Goal: Information Seeking & Learning: Learn about a topic

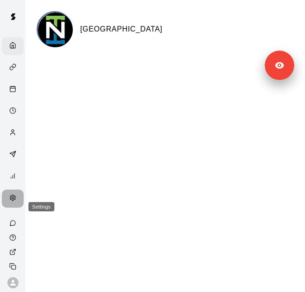
click at [10, 201] on icon "Settings" at bounding box center [12, 198] width 5 height 6
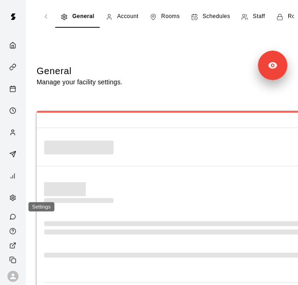
select select "**"
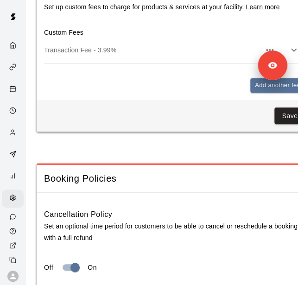
scroll to position [829, 0]
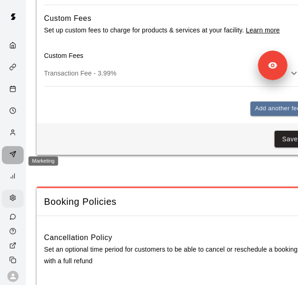
click at [9, 158] on icon "Marketing" at bounding box center [12, 154] width 7 height 7
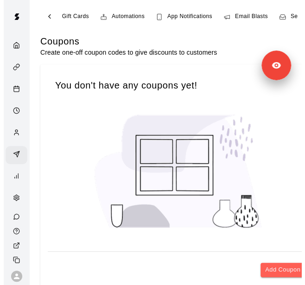
scroll to position [0, 75]
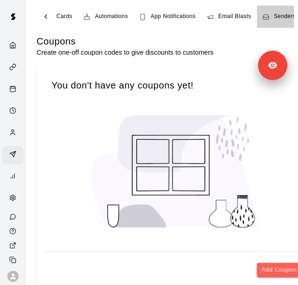
click at [279, 20] on span "Senders" at bounding box center [285, 16] width 22 height 9
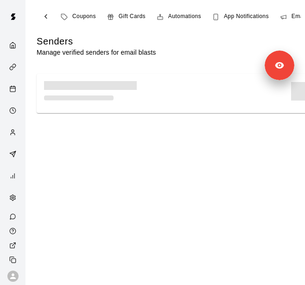
scroll to position [0, 75]
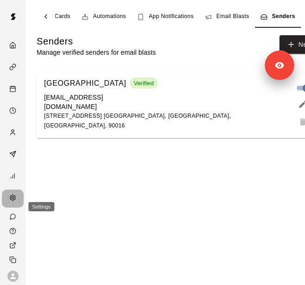
click at [9, 201] on icon "Settings" at bounding box center [12, 198] width 7 height 7
select select "**"
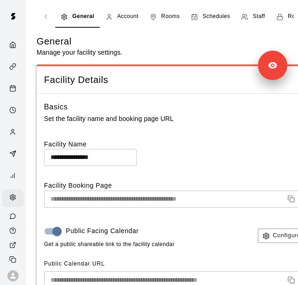
click at [245, 13] on icon "navigation tabs" at bounding box center [244, 16] width 7 height 7
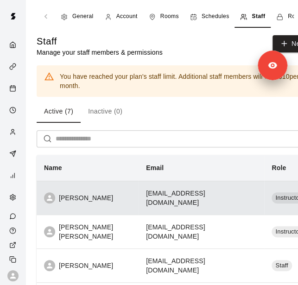
scroll to position [131, 0]
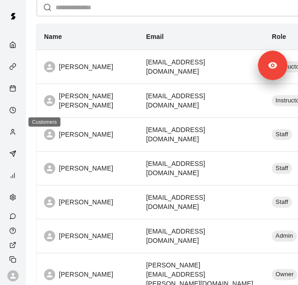
click at [9, 129] on icon "Customers" at bounding box center [12, 132] width 7 height 7
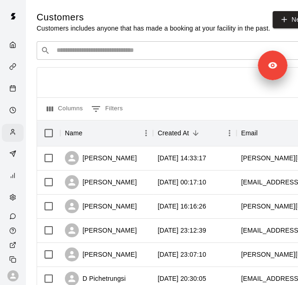
scroll to position [210, 0]
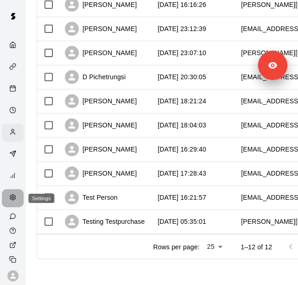
click at [10, 195] on icon "Settings" at bounding box center [12, 198] width 5 height 6
select select "**"
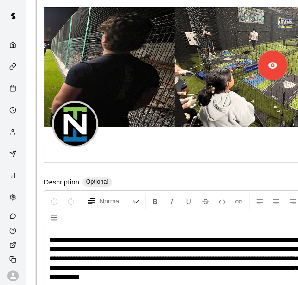
scroll to position [2736, 0]
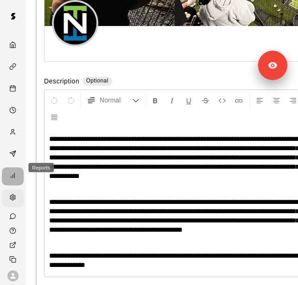
click at [12, 172] on div "Reports" at bounding box center [15, 176] width 12 height 9
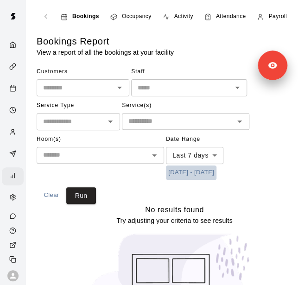
click at [205, 173] on button "[DATE] - [DATE]" at bounding box center [191, 173] width 51 height 14
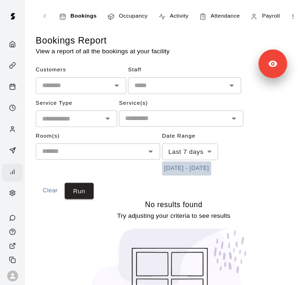
scroll to position [9, 0]
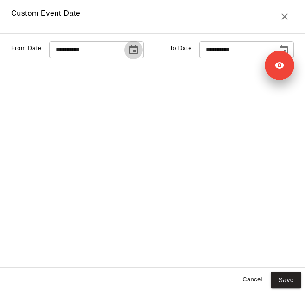
click at [124, 59] on button "Choose date, selected date is Sep 11, 2025" at bounding box center [133, 50] width 19 height 19
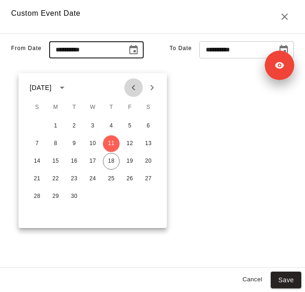
click at [132, 90] on icon "Previous month" at bounding box center [133, 87] width 11 height 11
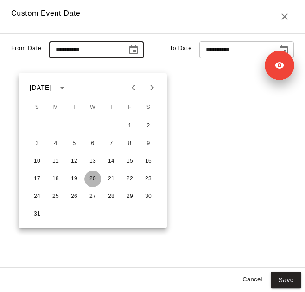
click at [92, 179] on button "20" at bounding box center [92, 179] width 17 height 17
type input "**********"
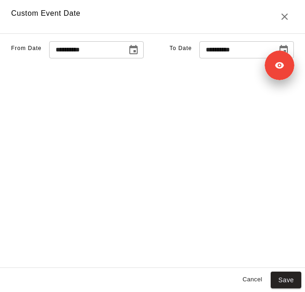
click at [230, 58] on input "**********" at bounding box center [235, 49] width 71 height 17
click at [280, 54] on icon "Choose date, selected date is Sep 19, 2025" at bounding box center [284, 49] width 8 height 9
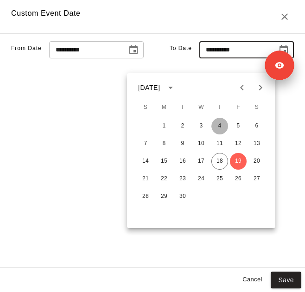
click at [219, 122] on button "4" at bounding box center [220, 126] width 17 height 17
type input "**********"
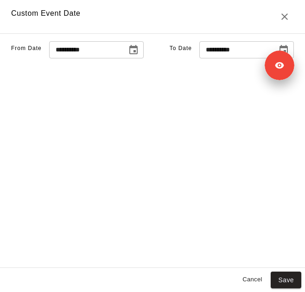
drag, startPoint x: 269, startPoint y: 81, endPoint x: 271, endPoint y: 148, distance: 66.9
click at [271, 148] on div "**********" at bounding box center [152, 150] width 305 height 235
click at [284, 279] on button "Save" at bounding box center [286, 280] width 31 height 17
type input "******"
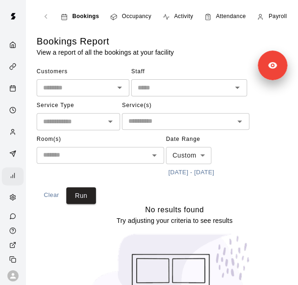
scroll to position [16, 0]
click at [85, 201] on button "Run" at bounding box center [81, 196] width 30 height 17
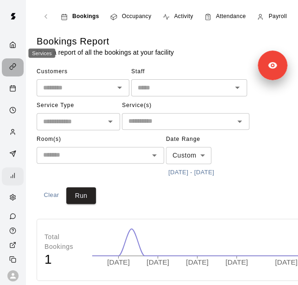
click at [9, 63] on icon "Services" at bounding box center [12, 66] width 7 height 7
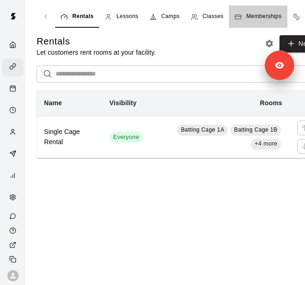
click at [254, 16] on span "Memberships" at bounding box center [264, 16] width 35 height 9
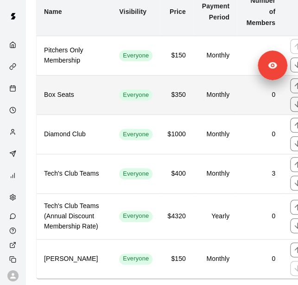
scroll to position [109, 0]
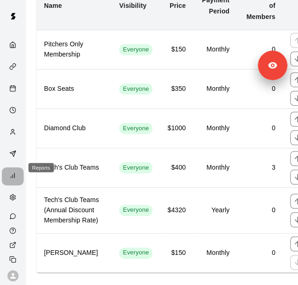
click at [9, 172] on icon "Reports" at bounding box center [12, 175] width 7 height 7
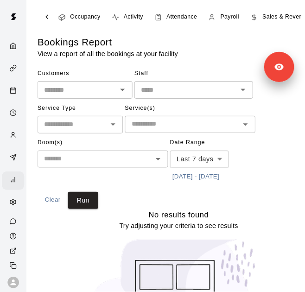
scroll to position [0, 54]
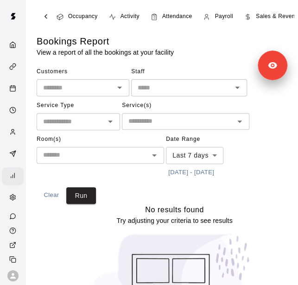
click at [259, 15] on span "Sales & Revenue" at bounding box center [279, 16] width 46 height 9
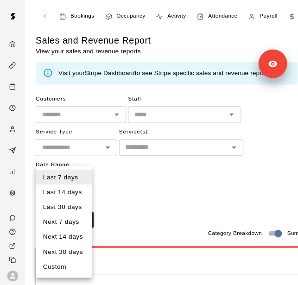
scroll to position [9, 0]
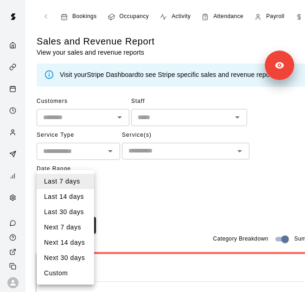
click at [72, 273] on li "Custom" at bounding box center [66, 273] width 58 height 15
type input "******"
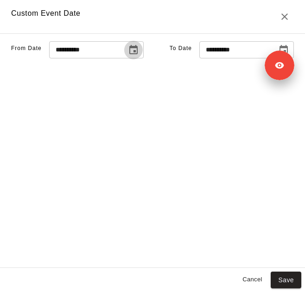
click at [128, 56] on icon "Choose date, selected date is Sep 11, 2025" at bounding box center [133, 50] width 11 height 11
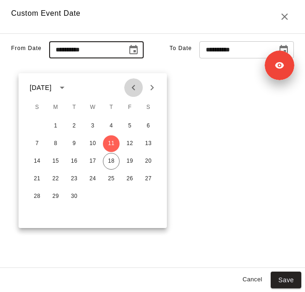
click at [138, 88] on icon "Previous month" at bounding box center [133, 87] width 11 height 11
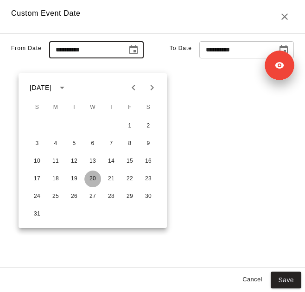
click at [91, 175] on button "20" at bounding box center [92, 179] width 17 height 17
type input "**********"
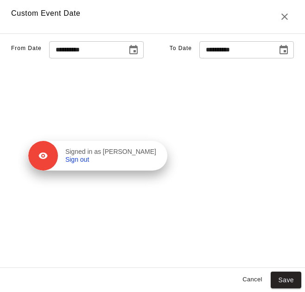
drag, startPoint x: 268, startPoint y: 65, endPoint x: 110, endPoint y: 147, distance: 178.6
click at [110, 148] on p "Signed in as Emil Bodenstein" at bounding box center [110, 152] width 91 height 8
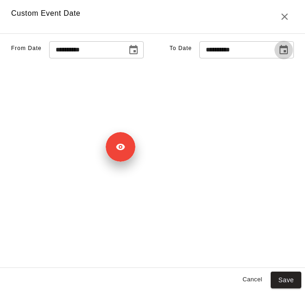
click at [279, 56] on icon "Choose date, selected date is Sep 19, 2025" at bounding box center [284, 50] width 11 height 11
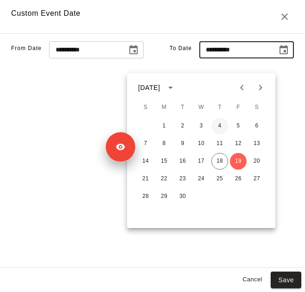
click at [224, 127] on button "4" at bounding box center [220, 126] width 17 height 17
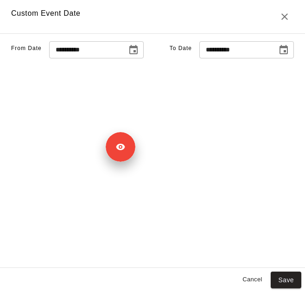
type input "**********"
click at [288, 281] on button "Save" at bounding box center [286, 280] width 31 height 17
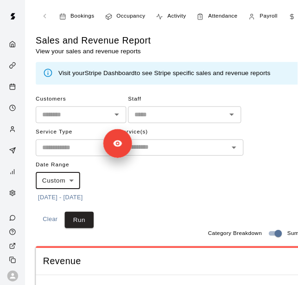
scroll to position [16, 0]
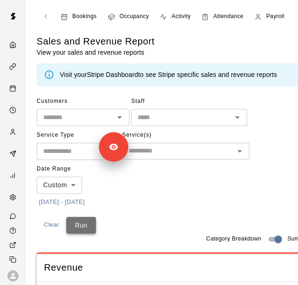
click at [78, 221] on button "Run" at bounding box center [81, 225] width 30 height 17
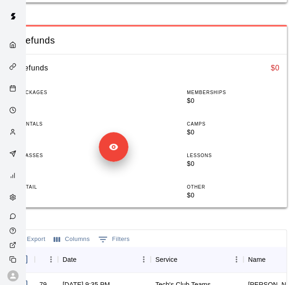
scroll to position [433, 0]
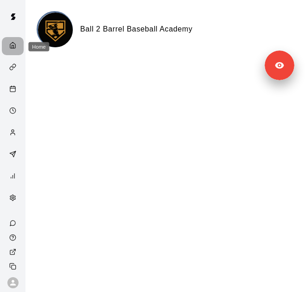
click at [10, 50] on div "Home" at bounding box center [15, 46] width 12 height 9
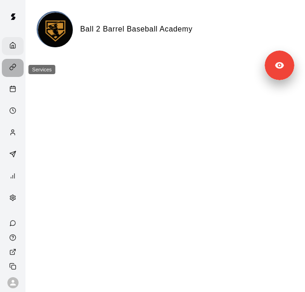
click at [10, 70] on icon "Services" at bounding box center [11, 68] width 3 height 4
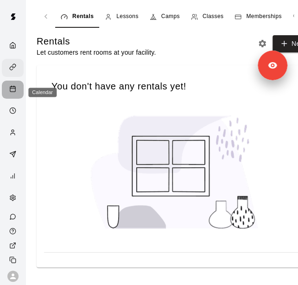
click at [9, 94] on div "Calendar" at bounding box center [15, 89] width 12 height 9
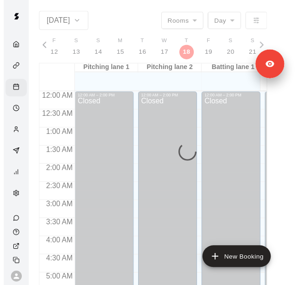
scroll to position [304, 0]
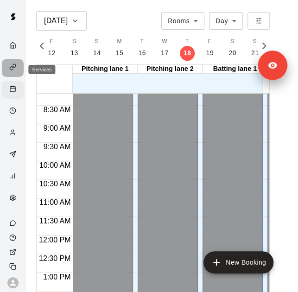
click at [14, 64] on div "Services" at bounding box center [13, 68] width 22 height 18
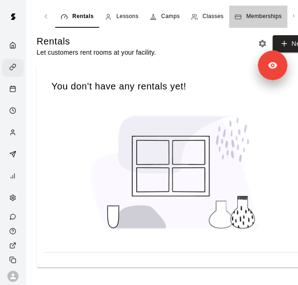
click at [258, 18] on span "Memberships" at bounding box center [264, 16] width 35 height 9
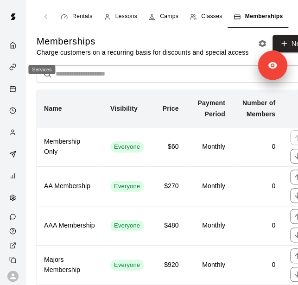
click at [9, 71] on icon "Services" at bounding box center [12, 67] width 7 height 7
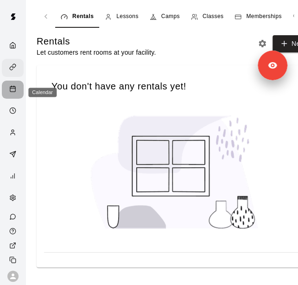
click at [9, 92] on icon "Calendar" at bounding box center [12, 88] width 7 height 7
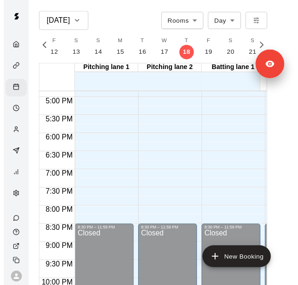
scroll to position [688, 0]
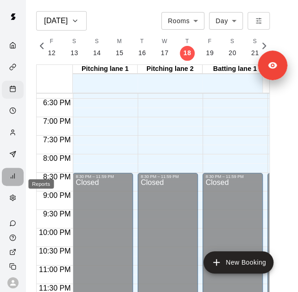
click at [9, 180] on icon "Reports" at bounding box center [12, 176] width 7 height 7
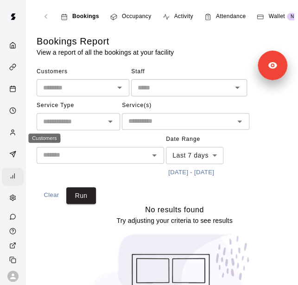
click at [9, 135] on icon "Customers" at bounding box center [12, 132] width 7 height 7
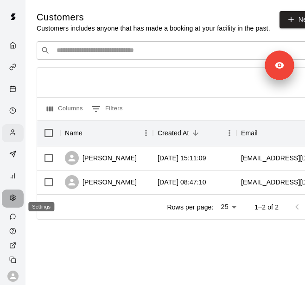
click at [9, 201] on icon "Settings" at bounding box center [12, 198] width 7 height 7
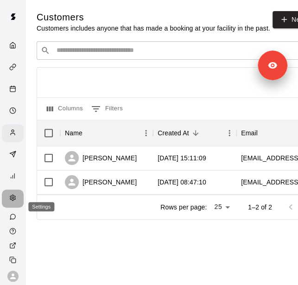
select select "**"
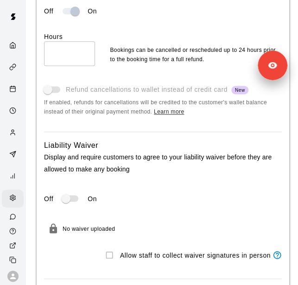
scroll to position [1179, 0]
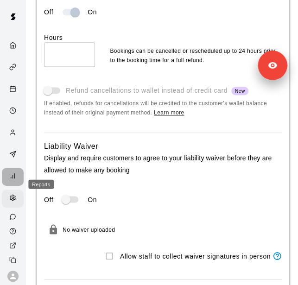
click at [9, 180] on icon "Reports" at bounding box center [12, 176] width 7 height 7
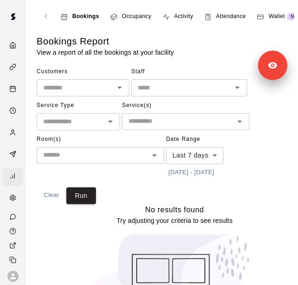
scroll to position [0, 8]
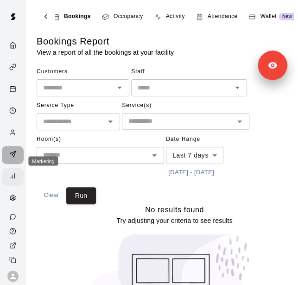
click at [10, 157] on icon "Marketing" at bounding box center [13, 154] width 6 height 6
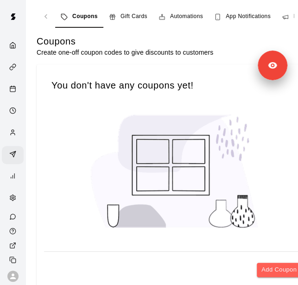
scroll to position [0, 75]
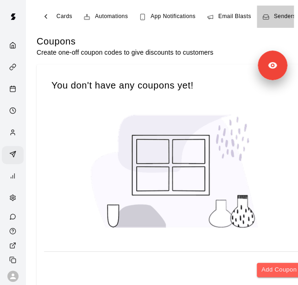
click at [279, 12] on span "Senders" at bounding box center [285, 16] width 22 height 9
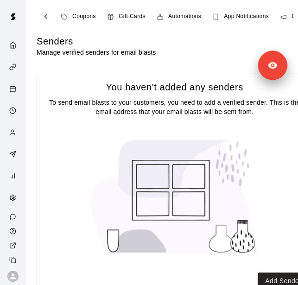
scroll to position [0, 75]
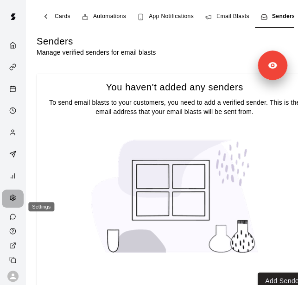
click at [10, 201] on icon "Settings" at bounding box center [12, 198] width 5 height 6
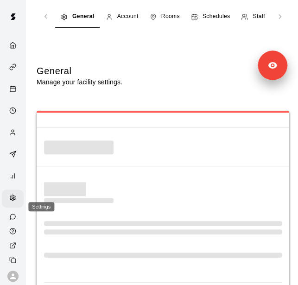
select select "**"
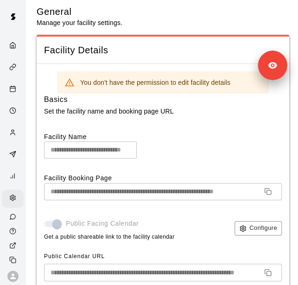
scroll to position [6, 0]
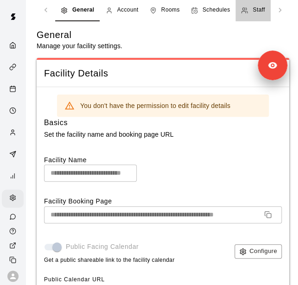
click at [247, 12] on icon "navigation tabs" at bounding box center [244, 10] width 7 height 7
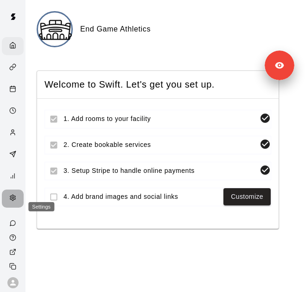
click at [9, 201] on icon "Settings" at bounding box center [12, 198] width 7 height 7
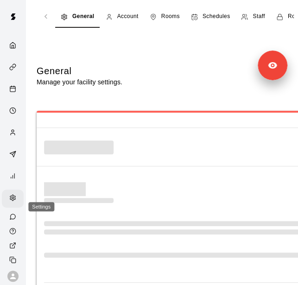
select select "**"
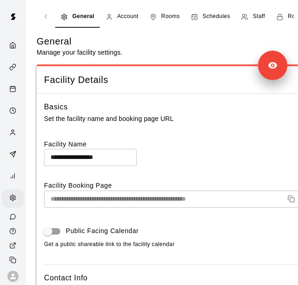
click at [259, 14] on span "Staff" at bounding box center [259, 16] width 12 height 9
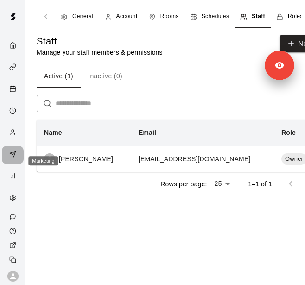
click at [9, 160] on div "Marketing" at bounding box center [15, 155] width 12 height 9
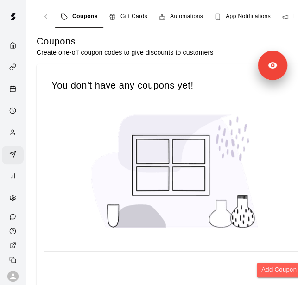
scroll to position [0, 75]
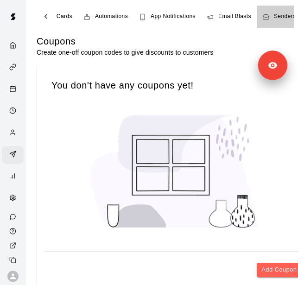
click at [276, 11] on link "Senders" at bounding box center [279, 17] width 45 height 22
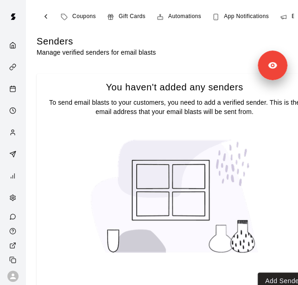
scroll to position [0, 75]
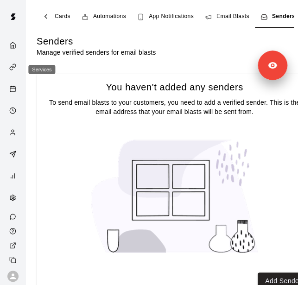
click at [10, 79] on link "Services" at bounding box center [13, 68] width 26 height 22
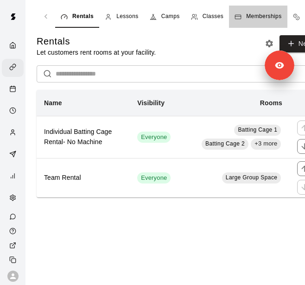
click at [261, 15] on span "Memberships" at bounding box center [264, 16] width 35 height 9
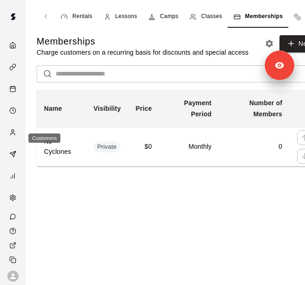
click at [11, 133] on div "Customers" at bounding box center [15, 133] width 12 height 9
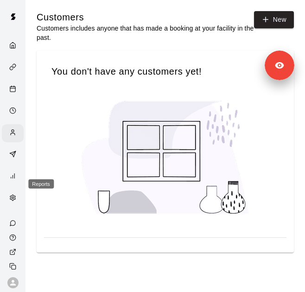
click at [10, 180] on icon "Reports" at bounding box center [12, 176] width 7 height 7
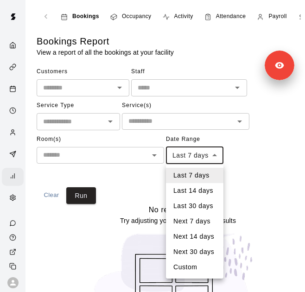
click at [198, 153] on body "Bookings Occupancy Activity Attendance Payroll Sales & Revenue Unpaid Registrat…" at bounding box center [152, 180] width 305 height 360
click at [202, 205] on li "Last 30 days" at bounding box center [195, 206] width 58 height 15
type input "*****"
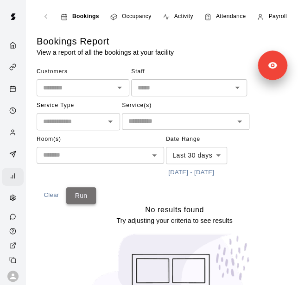
click at [83, 197] on button "Run" at bounding box center [81, 196] width 30 height 17
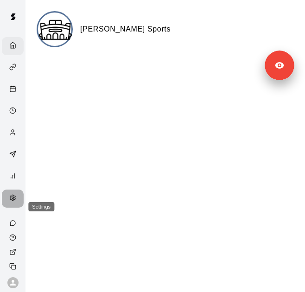
click at [10, 201] on icon "Settings" at bounding box center [12, 198] width 5 height 6
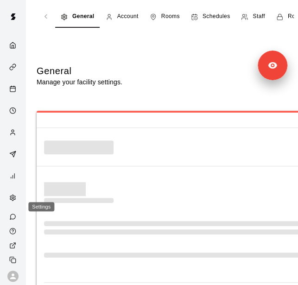
select select "**"
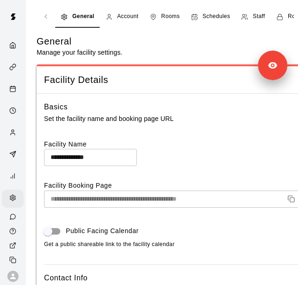
click at [257, 16] on span "Staff" at bounding box center [259, 16] width 12 height 9
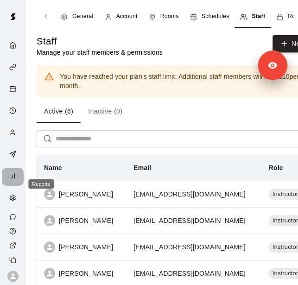
click at [10, 180] on icon "Reports" at bounding box center [12, 176] width 7 height 7
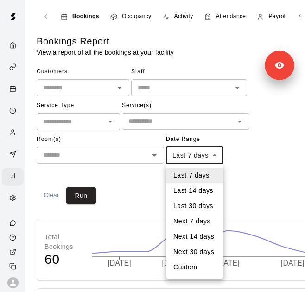
click at [198, 203] on li "Last 30 days" at bounding box center [195, 206] width 58 height 15
type input "*****"
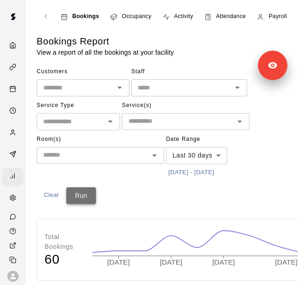
click at [86, 198] on button "Run" at bounding box center [81, 196] width 30 height 17
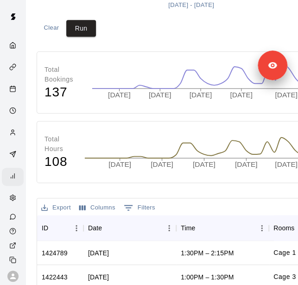
scroll to position [99, 0]
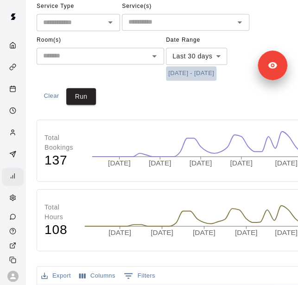
click at [202, 74] on button "8/19/2025 - 9/19/2025" at bounding box center [191, 73] width 51 height 14
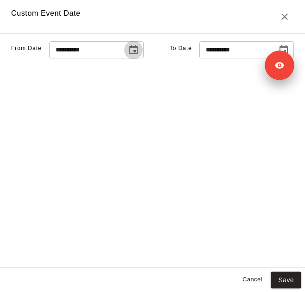
click at [128, 56] on icon "Choose date, selected date is Aug 19, 2025" at bounding box center [133, 50] width 11 height 11
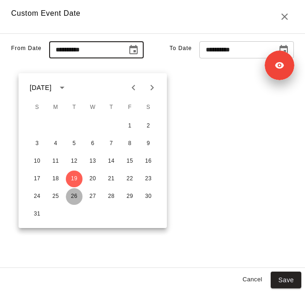
click at [74, 198] on button "26" at bounding box center [74, 196] width 17 height 17
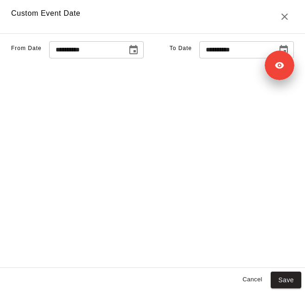
type input "**********"
click at [246, 58] on input "**********" at bounding box center [235, 49] width 71 height 17
click at [275, 59] on button "Choose date, selected date is Sep 19, 2025" at bounding box center [284, 50] width 19 height 19
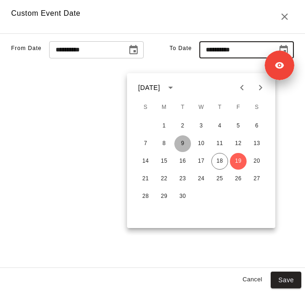
click at [183, 147] on button "9" at bounding box center [183, 144] width 17 height 17
type input "**********"
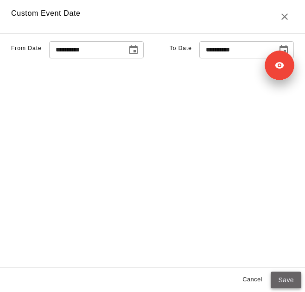
click at [281, 281] on button "Save" at bounding box center [286, 280] width 31 height 17
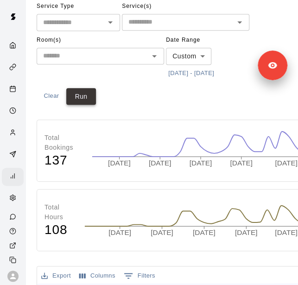
click at [82, 99] on button "Run" at bounding box center [81, 96] width 30 height 17
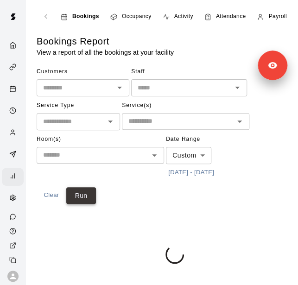
scroll to position [0, 0]
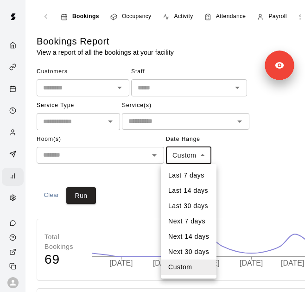
click at [197, 207] on li "Last 30 days" at bounding box center [189, 206] width 56 height 15
type input "*****"
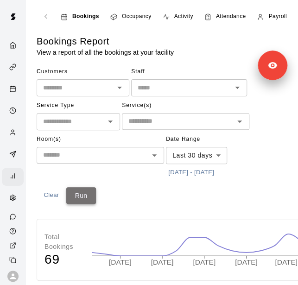
click at [82, 197] on button "Run" at bounding box center [81, 196] width 30 height 17
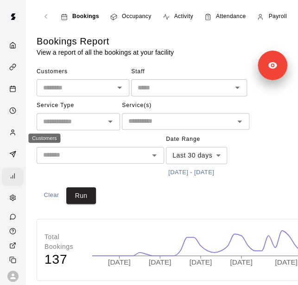
click at [9, 136] on icon "Customers" at bounding box center [12, 132] width 7 height 7
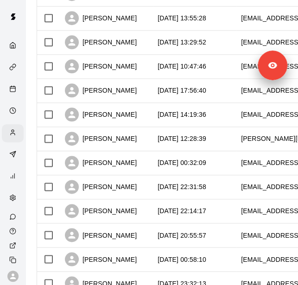
scroll to position [524, 0]
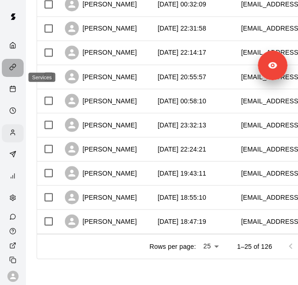
click at [10, 67] on icon "Services" at bounding box center [12, 67] width 7 height 7
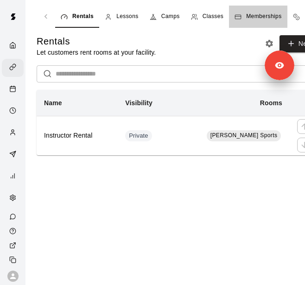
click at [261, 15] on span "Memberships" at bounding box center [264, 16] width 35 height 9
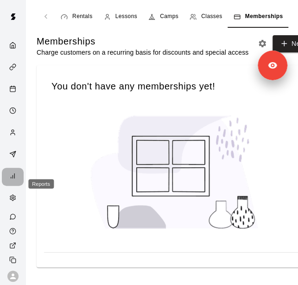
click at [12, 180] on icon "Reports" at bounding box center [12, 176] width 7 height 7
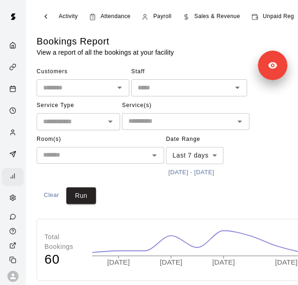
scroll to position [0, 116]
click at [213, 16] on span "Sales & Revenue" at bounding box center [217, 16] width 46 height 9
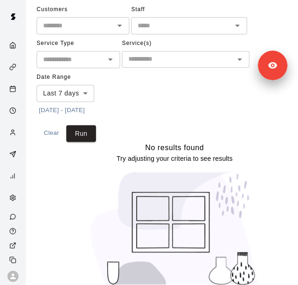
scroll to position [93, 0]
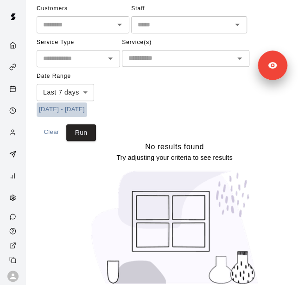
click at [65, 110] on button "9/11/2025 - 9/19/2025" at bounding box center [62, 110] width 51 height 14
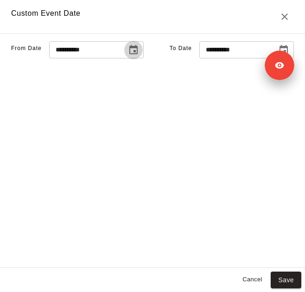
click at [124, 58] on button "Choose date, selected date is Sep 11, 2025" at bounding box center [133, 50] width 19 height 19
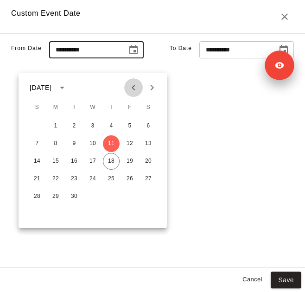
click at [136, 87] on icon "Previous month" at bounding box center [133, 87] width 11 height 11
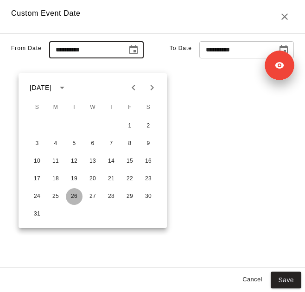
click at [74, 198] on button "26" at bounding box center [74, 196] width 17 height 17
type input "**********"
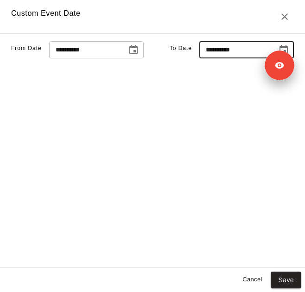
click at [218, 58] on input "**********" at bounding box center [235, 49] width 71 height 17
click at [280, 54] on icon "Choose date, selected date is Sep 19, 2025" at bounding box center [284, 49] width 8 height 9
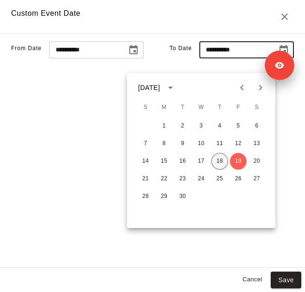
click at [221, 163] on button "18" at bounding box center [220, 161] width 17 height 17
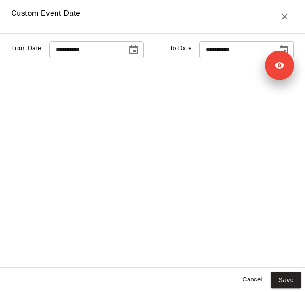
type input "**********"
click at [282, 281] on button "Save" at bounding box center [286, 280] width 31 height 17
type input "******"
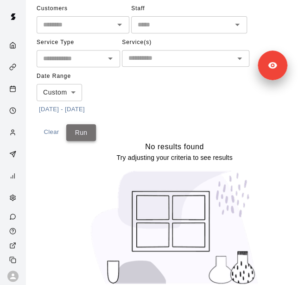
click at [84, 131] on button "Run" at bounding box center [81, 132] width 30 height 17
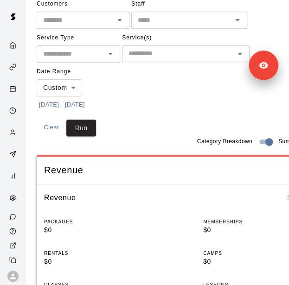
scroll to position [0, 0]
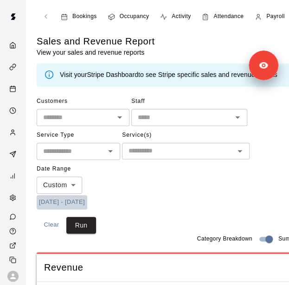
click at [87, 199] on button "8/26/2025 - 9/18/2025" at bounding box center [62, 202] width 51 height 14
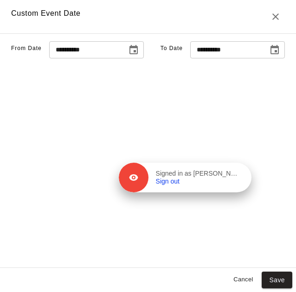
drag, startPoint x: 269, startPoint y: 70, endPoint x: 235, endPoint y: 183, distance: 118.2
click at [235, 183] on div "Signed in as Brett Thomas Sign out" at bounding box center [200, 178] width 103 height 16
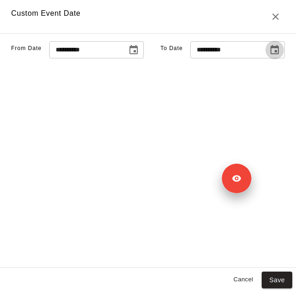
click at [271, 54] on icon "Choose date, selected date is Sep 18, 2025" at bounding box center [275, 49] width 8 height 9
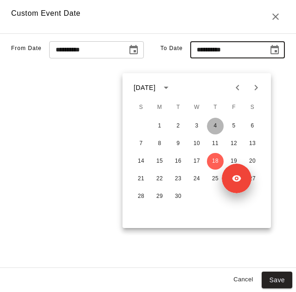
click at [216, 123] on button "4" at bounding box center [215, 126] width 17 height 17
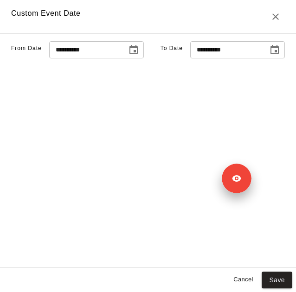
type input "**********"
click at [283, 280] on button "Save" at bounding box center [277, 280] width 31 height 17
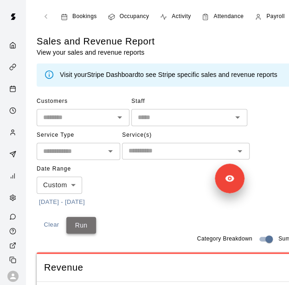
click at [90, 228] on button "Run" at bounding box center [81, 225] width 30 height 17
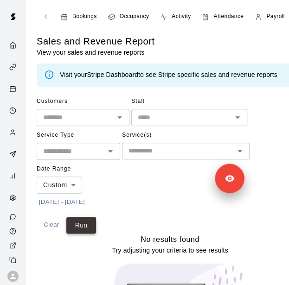
scroll to position [104, 0]
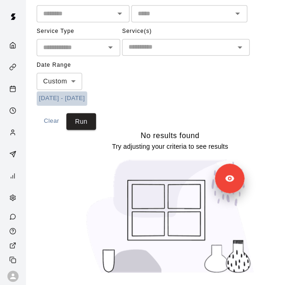
click at [87, 98] on button "8/26/2025 - 9/4/2025" at bounding box center [62, 98] width 51 height 14
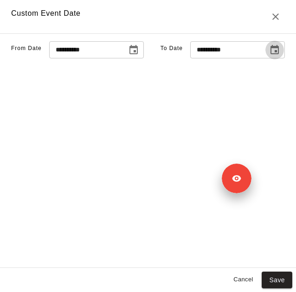
click at [269, 56] on icon "Choose date, selected date is Sep 4, 2025" at bounding box center [274, 50] width 11 height 11
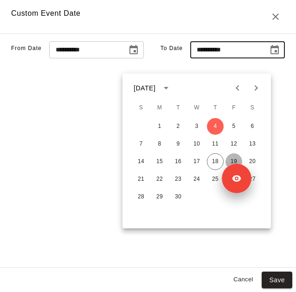
click at [233, 157] on button "19" at bounding box center [234, 162] width 17 height 17
type input "**********"
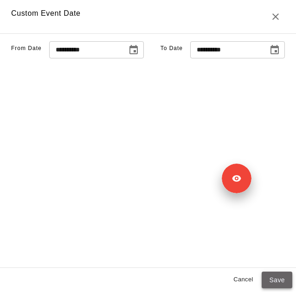
click at [279, 282] on button "Save" at bounding box center [277, 280] width 31 height 17
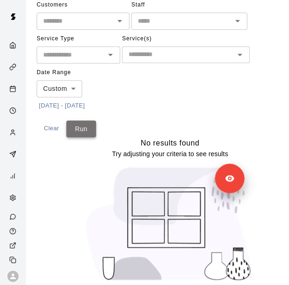
click at [78, 126] on button "Run" at bounding box center [81, 129] width 30 height 17
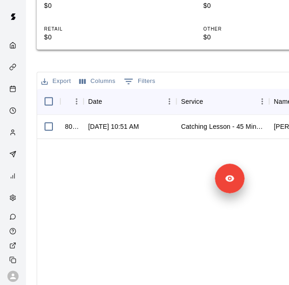
scroll to position [591, 0]
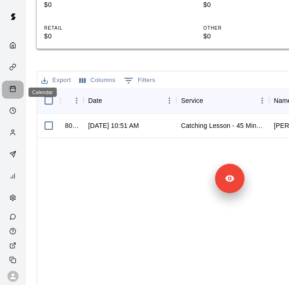
click at [4, 95] on div "Calendar" at bounding box center [13, 90] width 22 height 18
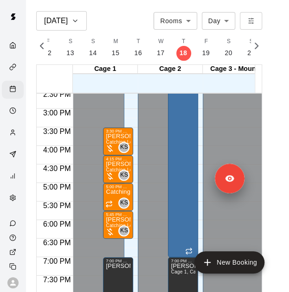
scroll to position [542, 0]
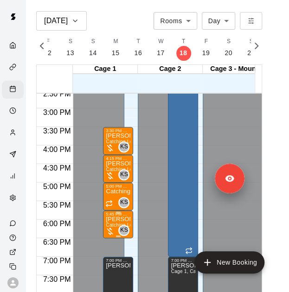
click at [112, 220] on p "Kellan Holm" at bounding box center [118, 220] width 25 height 0
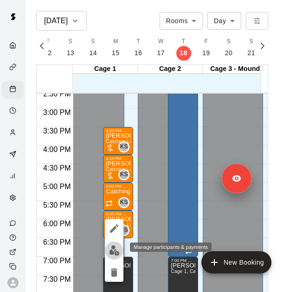
click at [114, 252] on img "edit" at bounding box center [114, 251] width 11 height 11
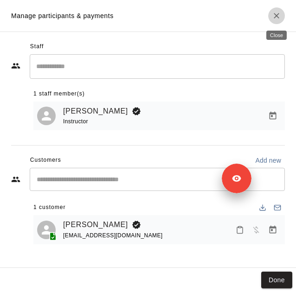
click at [277, 15] on icon "Close" at bounding box center [277, 16] width 6 height 6
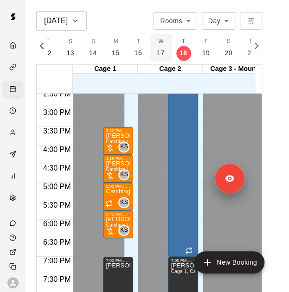
click at [162, 49] on button "W 17" at bounding box center [161, 47] width 23 height 26
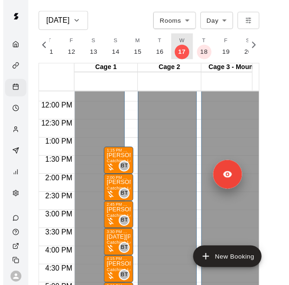
scroll to position [435, 0]
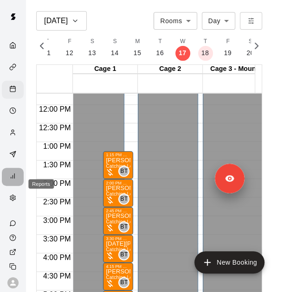
click at [12, 180] on icon "Reports" at bounding box center [12, 176] width 7 height 7
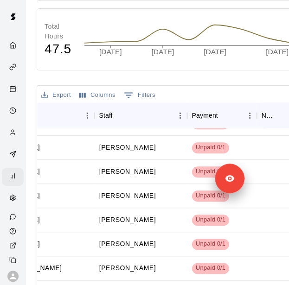
scroll to position [1136, 569]
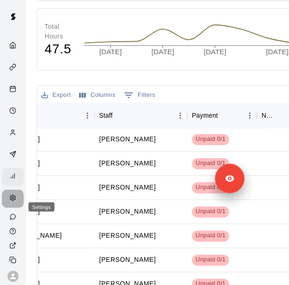
click at [12, 201] on icon "Settings" at bounding box center [12, 198] width 5 height 6
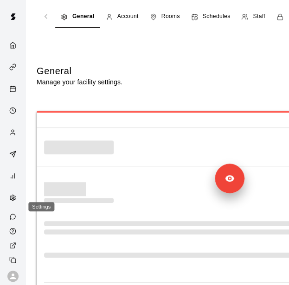
select select "**"
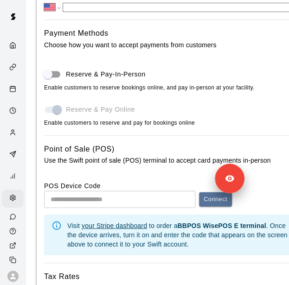
scroll to position [438, 0]
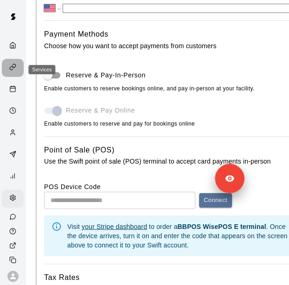
click at [9, 66] on icon "Services" at bounding box center [12, 67] width 7 height 7
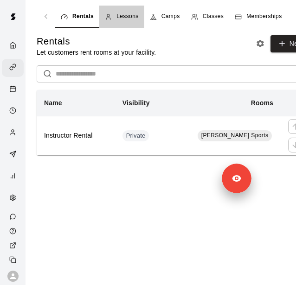
click at [127, 15] on span "Lessons" at bounding box center [128, 16] width 22 height 9
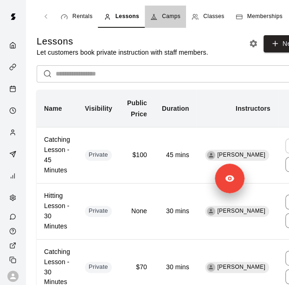
click at [172, 15] on span "Camps" at bounding box center [171, 16] width 19 height 9
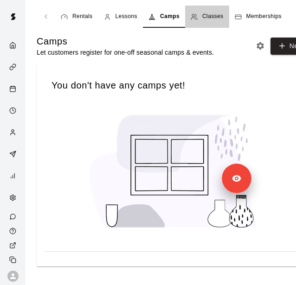
click at [208, 20] on span "Classes" at bounding box center [212, 16] width 21 height 9
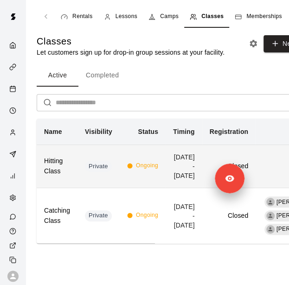
scroll to position [34, 0]
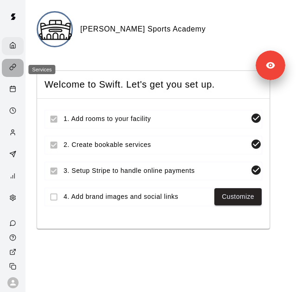
click at [9, 72] on div "Services" at bounding box center [15, 68] width 12 height 9
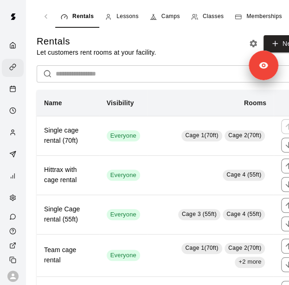
scroll to position [90, 0]
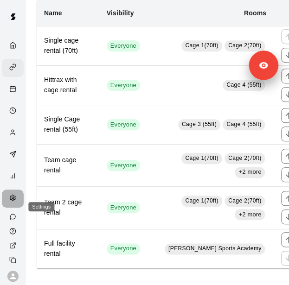
click at [9, 201] on icon "Settings" at bounding box center [12, 198] width 7 height 7
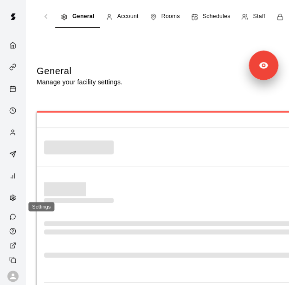
select select "**"
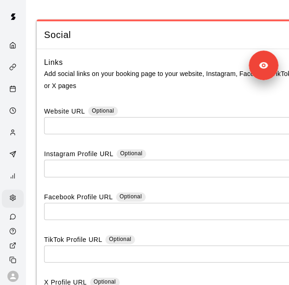
scroll to position [3098, 0]
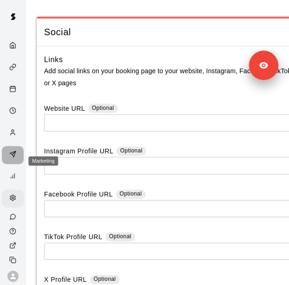
click at [4, 157] on div "Marketing" at bounding box center [13, 155] width 22 height 18
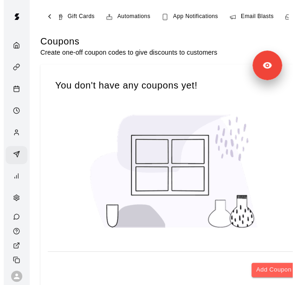
scroll to position [0, 84]
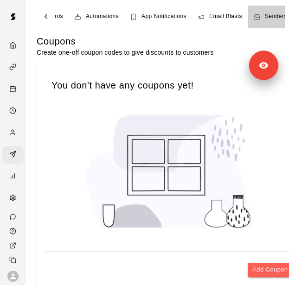
click at [275, 12] on span "Senders" at bounding box center [276, 16] width 22 height 9
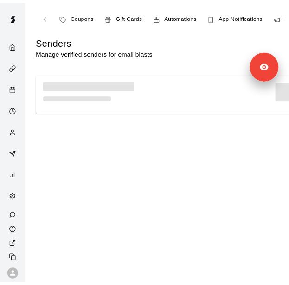
scroll to position [0, 84]
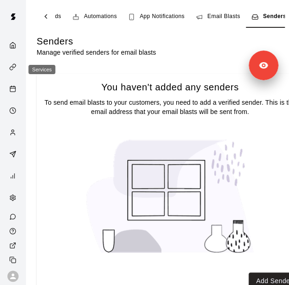
click at [12, 59] on link "Services" at bounding box center [13, 68] width 26 height 22
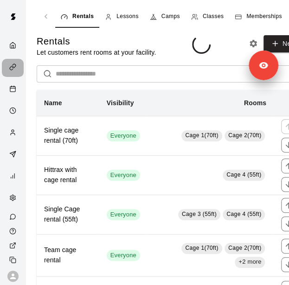
click at [12, 62] on div "Services" at bounding box center [13, 68] width 22 height 18
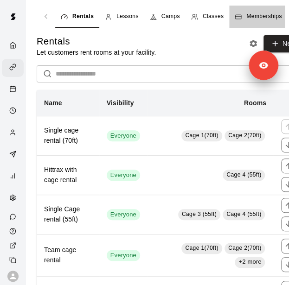
click at [257, 17] on span "Memberships" at bounding box center [264, 16] width 35 height 9
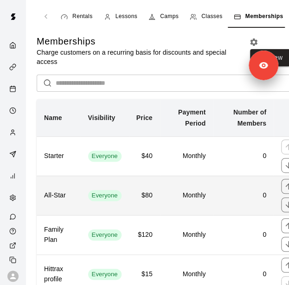
scroll to position [24, 0]
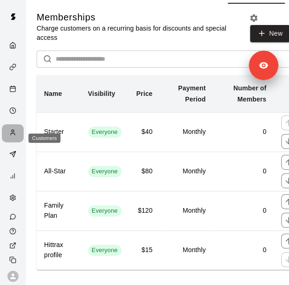
click at [8, 143] on div "Customers" at bounding box center [13, 133] width 22 height 18
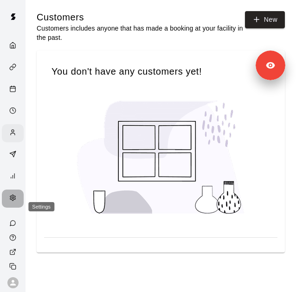
click at [13, 201] on div "Settings" at bounding box center [13, 199] width 22 height 18
select select "**"
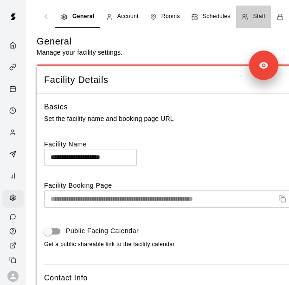
click at [256, 18] on span "Staff" at bounding box center [259, 16] width 12 height 9
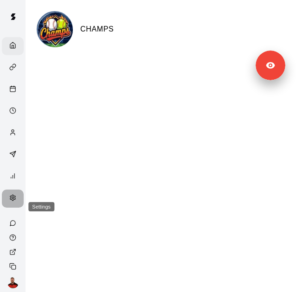
click at [9, 203] on div "Settings" at bounding box center [15, 199] width 12 height 9
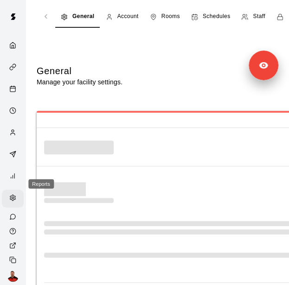
select select "**"
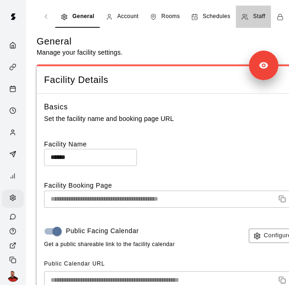
click at [260, 14] on span "Staff" at bounding box center [259, 16] width 12 height 9
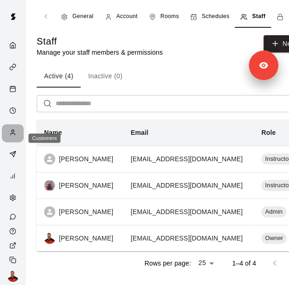
click at [9, 138] on div "Customers" at bounding box center [15, 133] width 12 height 9
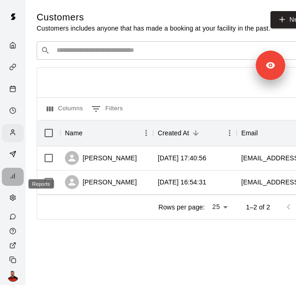
click at [9, 180] on icon "Reports" at bounding box center [12, 176] width 7 height 7
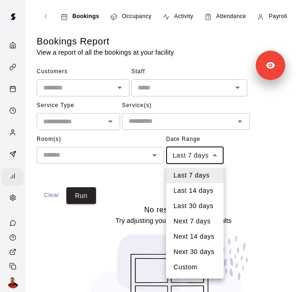
click at [197, 153] on body "Bookings Occupancy Activity Attendance Payroll Sales & Revenue Unpaid Registrat…" at bounding box center [148, 180] width 296 height 360
drag, startPoint x: 197, startPoint y: 205, endPoint x: 195, endPoint y: 201, distance: 4.8
click at [195, 201] on li "Last 30 days" at bounding box center [195, 206] width 58 height 15
type input "*****"
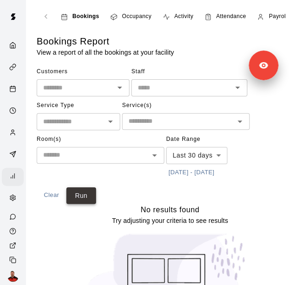
click at [75, 194] on button "Run" at bounding box center [81, 196] width 30 height 17
click at [76, 189] on button "Run" at bounding box center [81, 196] width 30 height 17
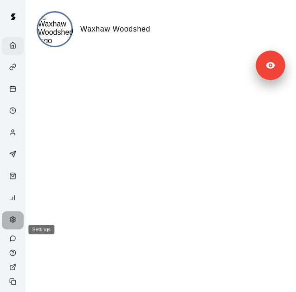
click at [14, 224] on div "Settings" at bounding box center [13, 221] width 22 height 18
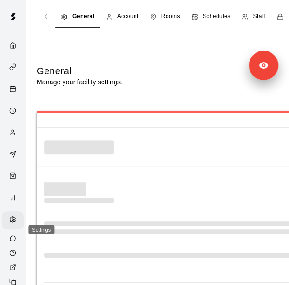
select select "**"
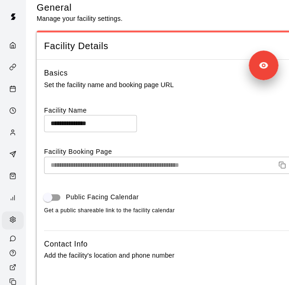
scroll to position [13, 0]
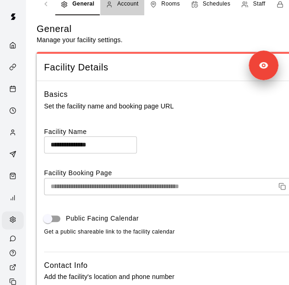
click at [121, 4] on span "Account" at bounding box center [127, 4] width 21 height 9
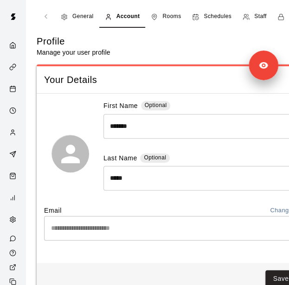
scroll to position [8, 0]
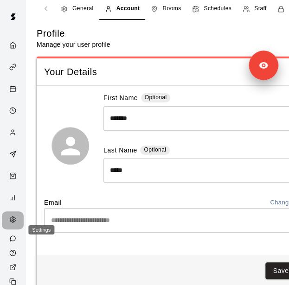
click at [9, 223] on icon "Settings" at bounding box center [12, 219] width 7 height 7
select select "**"
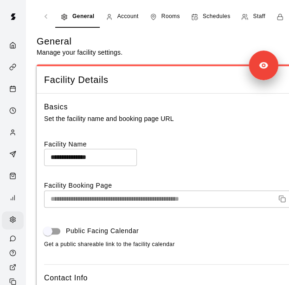
click at [252, 15] on div "Staff" at bounding box center [253, 16] width 24 height 9
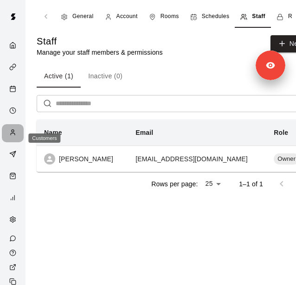
click at [8, 143] on div "Customers" at bounding box center [13, 133] width 22 height 18
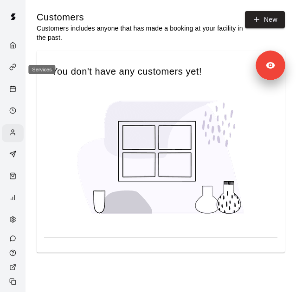
click at [10, 72] on div "Services" at bounding box center [15, 68] width 12 height 9
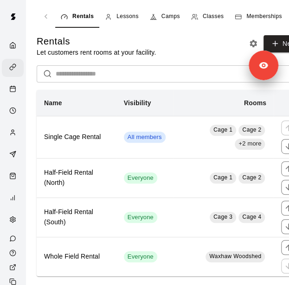
click at [251, 13] on span "Memberships" at bounding box center [264, 16] width 35 height 9
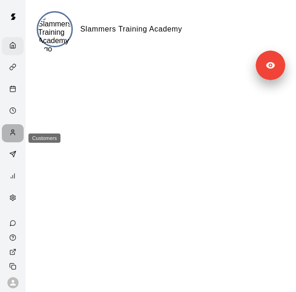
click at [12, 132] on circle "Customers" at bounding box center [13, 131] width 2 height 2
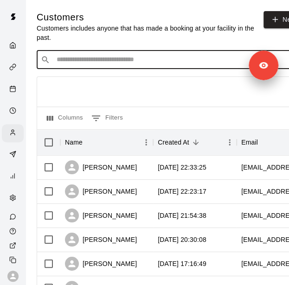
click at [85, 55] on input "Search customers by name or email" at bounding box center [180, 59] width 253 height 9
type input "*"
paste input "**********"
type input "**********"
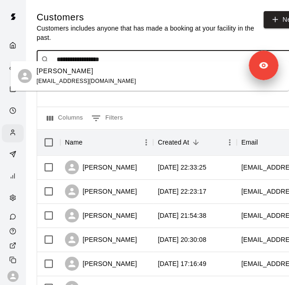
click at [100, 69] on div "Courtney Bloom cnabrams@yahoo.com" at bounding box center [159, 76] width 245 height 20
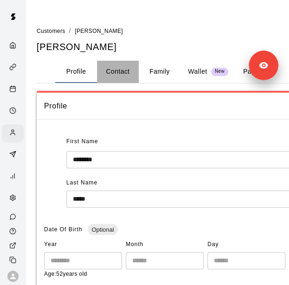
click at [127, 71] on button "Contact" at bounding box center [118, 72] width 42 height 22
select select "**"
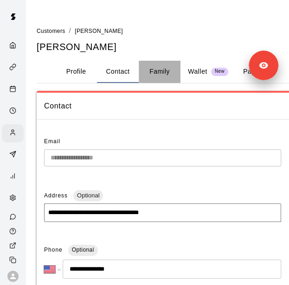
click at [154, 75] on button "Family" at bounding box center [160, 72] width 42 height 22
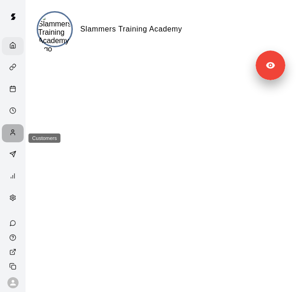
click at [9, 136] on icon "Customers" at bounding box center [12, 132] width 7 height 7
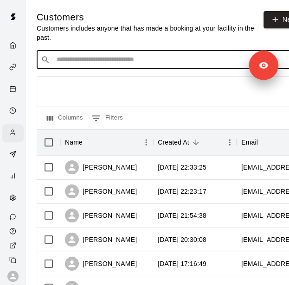
click at [106, 55] on input "Search customers by name or email" at bounding box center [180, 59] width 253 height 9
type input "**********"
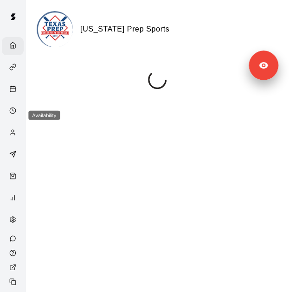
click at [11, 114] on circle "Availability" at bounding box center [13, 111] width 6 height 6
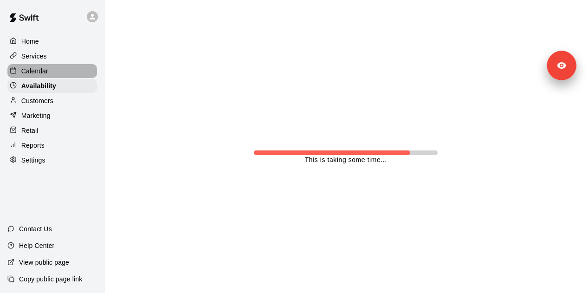
click at [55, 76] on div "Calendar" at bounding box center [52, 71] width 90 height 14
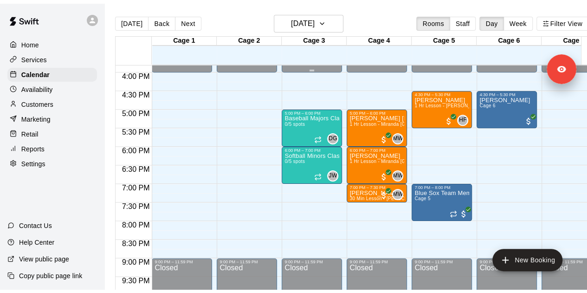
scroll to position [606, 0]
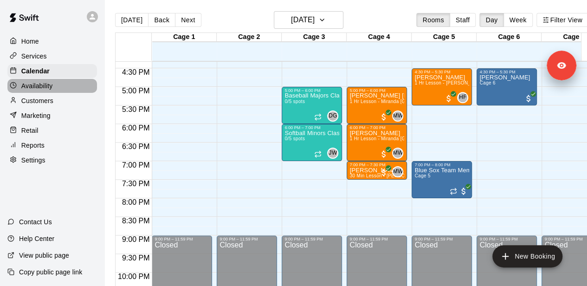
click at [58, 90] on div "Availability" at bounding box center [52, 86] width 90 height 14
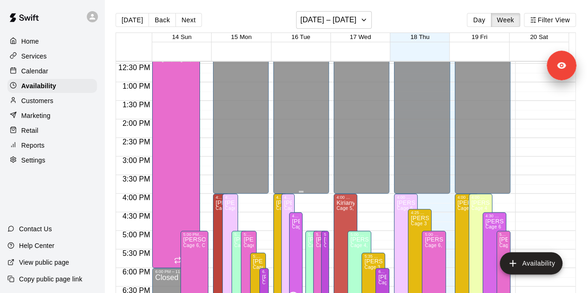
scroll to position [429, 0]
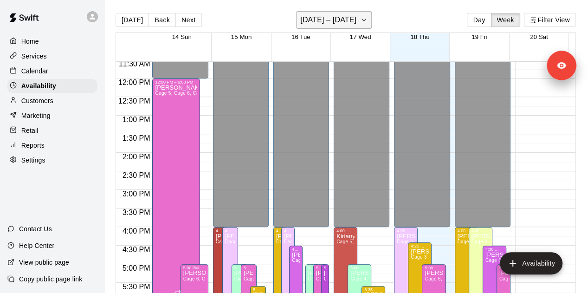
click at [296, 16] on h6 "[DATE] – [DATE]" at bounding box center [328, 19] width 56 height 13
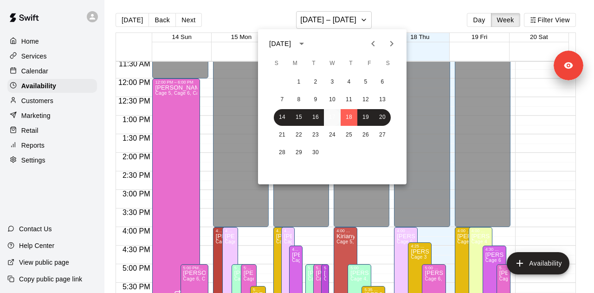
click at [296, 117] on button "17" at bounding box center [332, 117] width 17 height 17
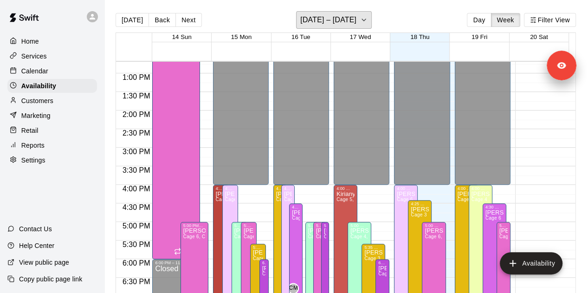
scroll to position [595, 0]
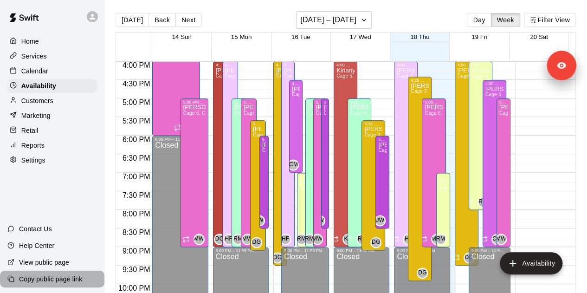
click at [57, 273] on div "Copy public page link" at bounding box center [52, 279] width 104 height 17
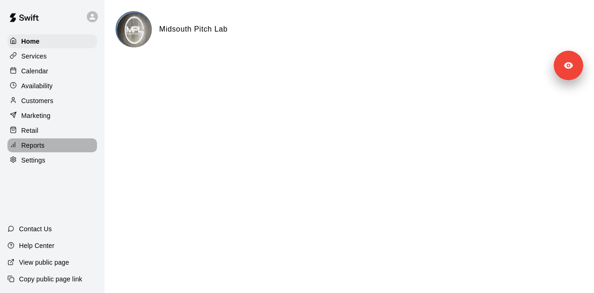
click at [42, 149] on p "Reports" at bounding box center [32, 145] width 23 height 9
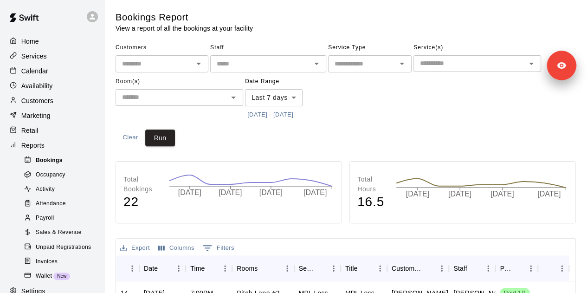
scroll to position [90, 0]
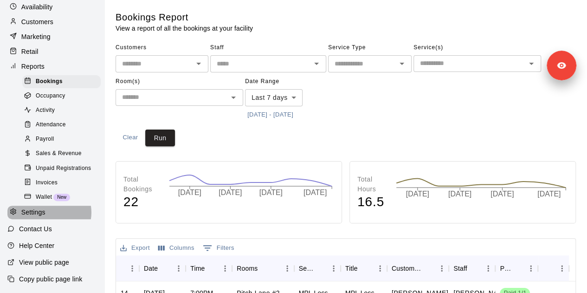
click at [49, 212] on div "Settings" at bounding box center [52, 213] width 90 height 14
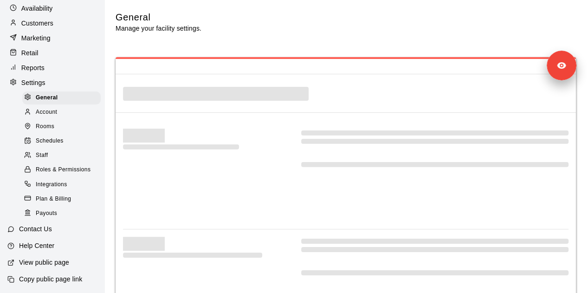
scroll to position [89, 0]
select select "**"
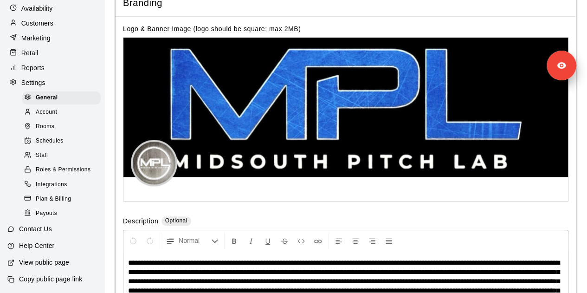
scroll to position [2180, 0]
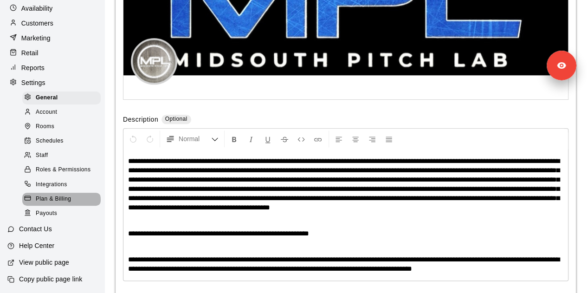
click at [61, 198] on span "Plan & Billing" at bounding box center [53, 199] width 35 height 9
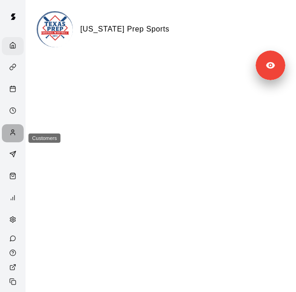
click at [9, 134] on icon "Customers" at bounding box center [12, 132] width 7 height 7
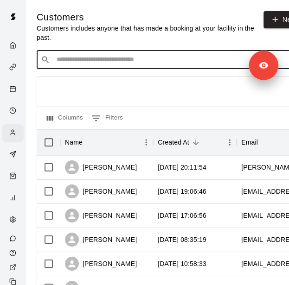
click at [107, 55] on input "Search customers by name or email" at bounding box center [180, 59] width 253 height 9
type input "******"
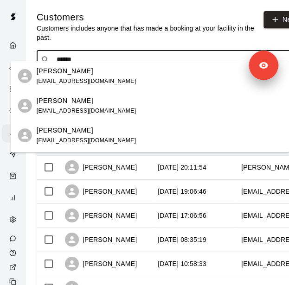
click at [123, 101] on div "[PERSON_NAME] [EMAIL_ADDRESS][DOMAIN_NAME]" at bounding box center [159, 106] width 245 height 20
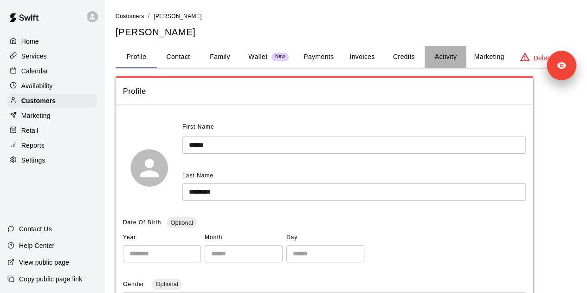
click at [296, 64] on button "Activity" at bounding box center [446, 57] width 42 height 22
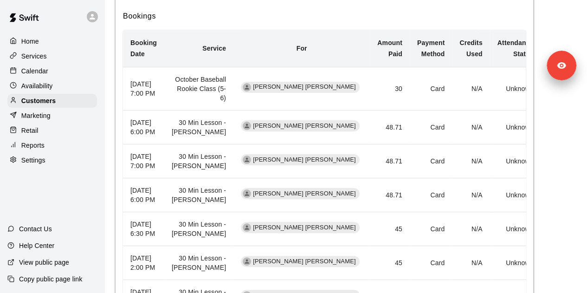
scroll to position [201, 0]
click at [59, 70] on div "Calendar" at bounding box center [52, 71] width 90 height 14
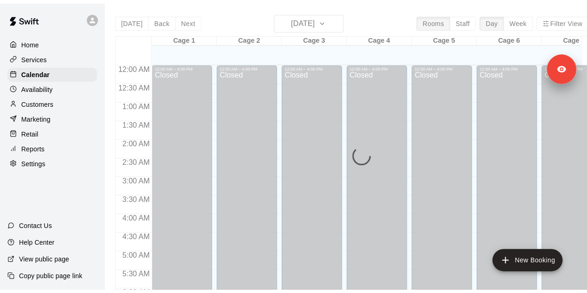
scroll to position [387, 0]
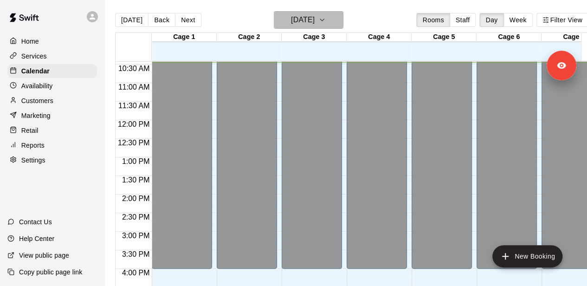
click at [296, 19] on h6 "[DATE]" at bounding box center [303, 19] width 24 height 13
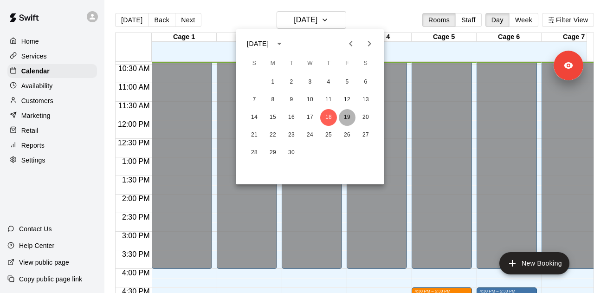
click at [296, 114] on button "19" at bounding box center [347, 117] width 17 height 17
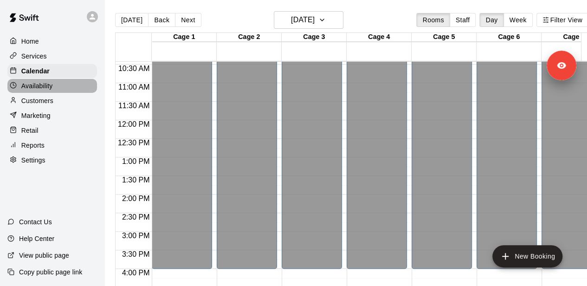
click at [45, 90] on p "Availability" at bounding box center [37, 85] width 32 height 9
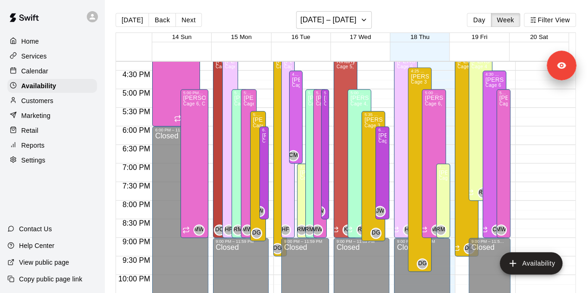
scroll to position [610, 0]
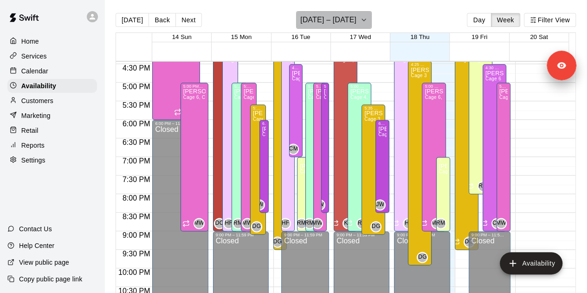
click at [296, 27] on button "[DATE] – [DATE]" at bounding box center [334, 20] width 76 height 18
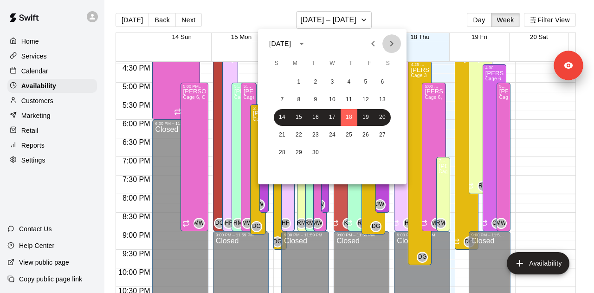
click at [296, 47] on icon "Next month" at bounding box center [391, 43] width 11 height 11
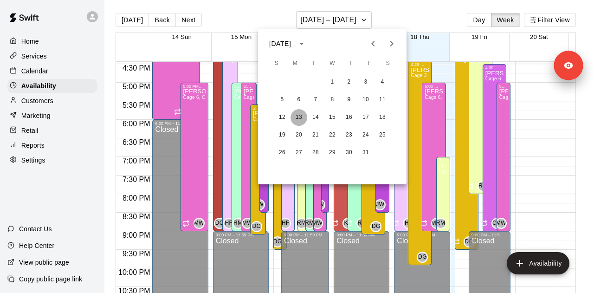
click at [296, 118] on button "13" at bounding box center [299, 117] width 17 height 17
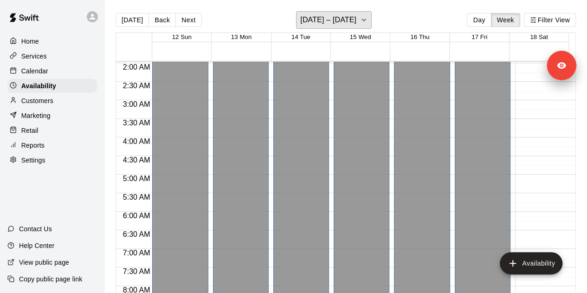
scroll to position [0, 0]
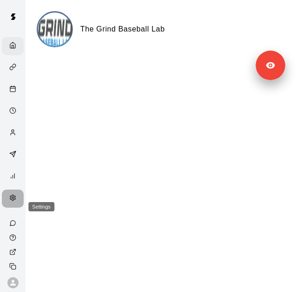
click at [11, 201] on icon "Settings" at bounding box center [12, 198] width 7 height 7
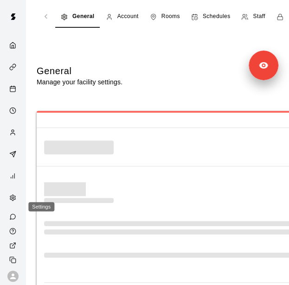
select select "**"
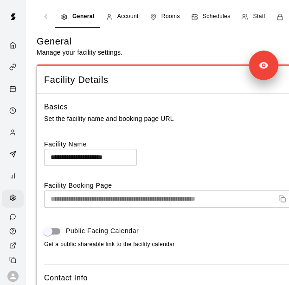
click at [255, 13] on span "Staff" at bounding box center [259, 16] width 12 height 9
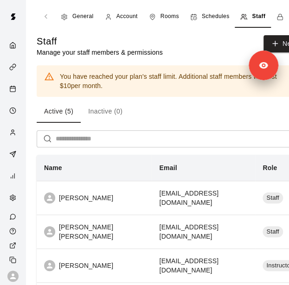
scroll to position [79, 0]
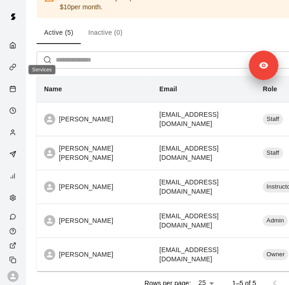
click at [10, 71] on icon "Services" at bounding box center [12, 67] width 7 height 7
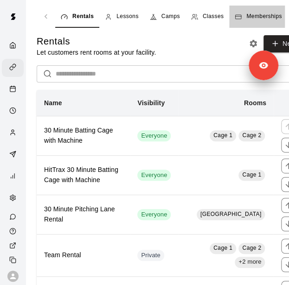
click at [264, 15] on span "Memberships" at bounding box center [264, 16] width 35 height 9
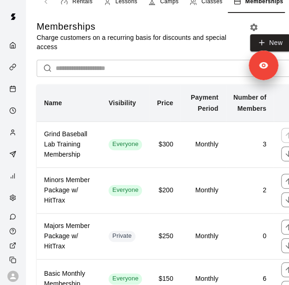
scroll to position [13, 0]
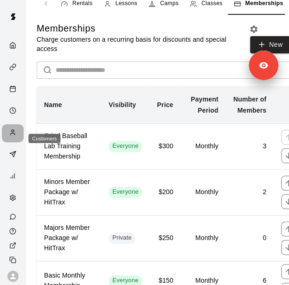
click at [11, 136] on icon "Customers" at bounding box center [12, 132] width 7 height 7
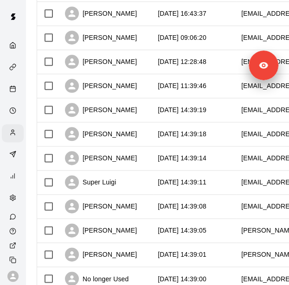
scroll to position [524, 0]
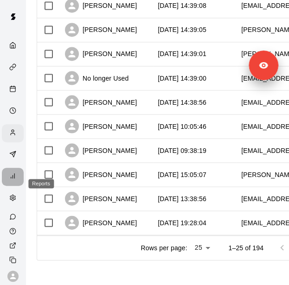
click at [9, 180] on icon "Reports" at bounding box center [12, 176] width 7 height 7
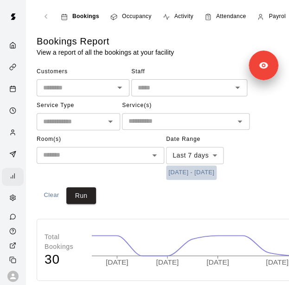
click at [212, 171] on button "[DATE] - [DATE]" at bounding box center [191, 173] width 51 height 14
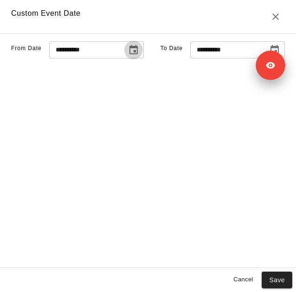
click at [130, 54] on icon "Choose date, selected date is Sep 11, 2025" at bounding box center [134, 49] width 8 height 9
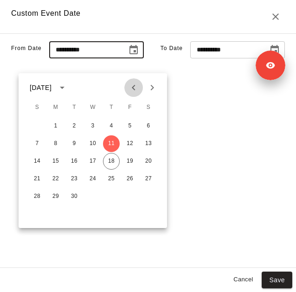
click at [136, 91] on icon "Previous month" at bounding box center [133, 87] width 11 height 11
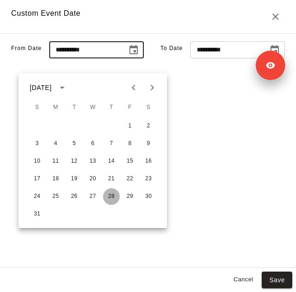
click at [111, 195] on button "28" at bounding box center [111, 196] width 17 height 17
type input "**********"
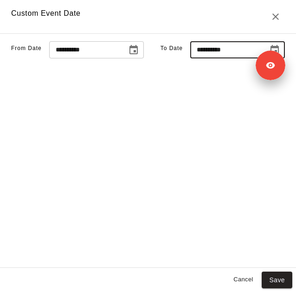
click at [193, 58] on input "**********" at bounding box center [225, 49] width 71 height 17
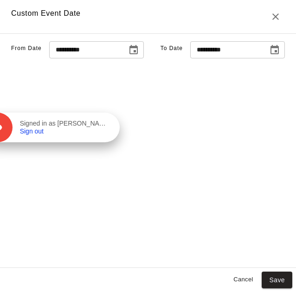
drag, startPoint x: 276, startPoint y: 64, endPoint x: 118, endPoint y: 142, distance: 175.8
click at [118, 136] on div "Signed in as [PERSON_NAME] Sign out" at bounding box center [66, 128] width 107 height 16
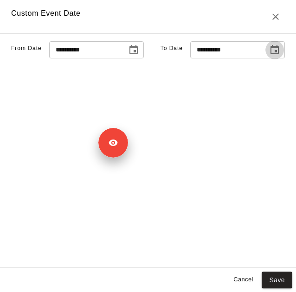
click at [271, 54] on icon "Choose date, selected date is Sep 18, 2025" at bounding box center [275, 49] width 8 height 9
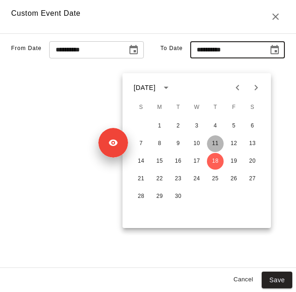
click at [218, 145] on button "11" at bounding box center [215, 144] width 17 height 17
type input "**********"
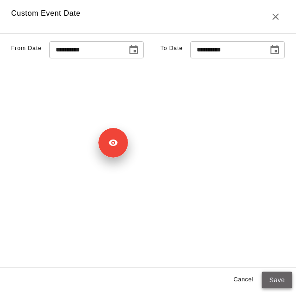
click at [279, 275] on button "Save" at bounding box center [277, 280] width 31 height 17
type input "******"
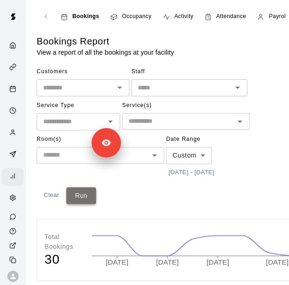
click at [83, 195] on button "Run" at bounding box center [81, 196] width 30 height 17
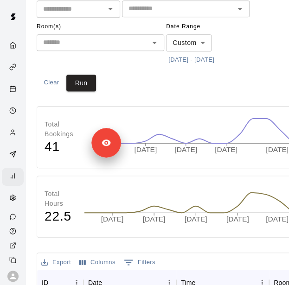
scroll to position [125, 0]
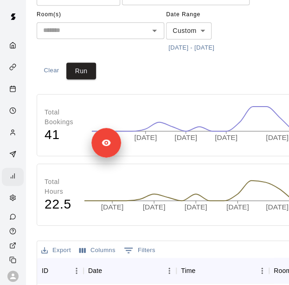
click at [199, 45] on button "[DATE] - [DATE]" at bounding box center [191, 48] width 51 height 14
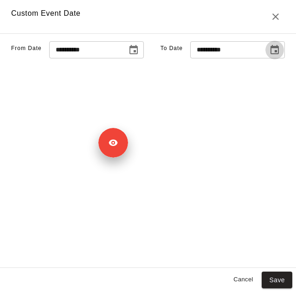
click at [269, 56] on icon "Choose date, selected date is Sep 11, 2025" at bounding box center [274, 50] width 11 height 11
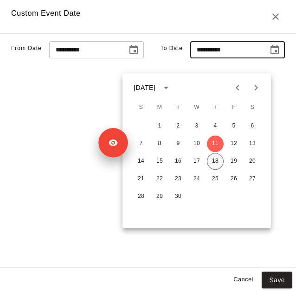
click at [215, 160] on button "18" at bounding box center [215, 161] width 17 height 17
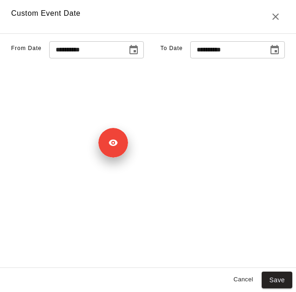
type input "**********"
click at [272, 279] on button "Save" at bounding box center [277, 280] width 31 height 17
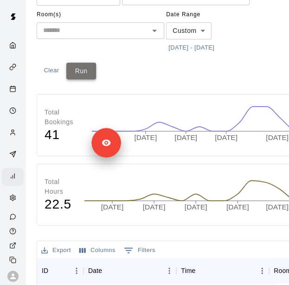
click at [88, 74] on button "Run" at bounding box center [81, 71] width 30 height 17
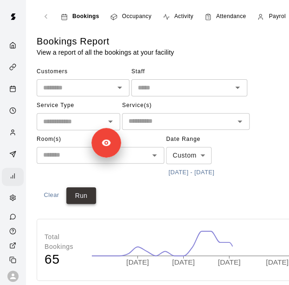
scroll to position [65, 0]
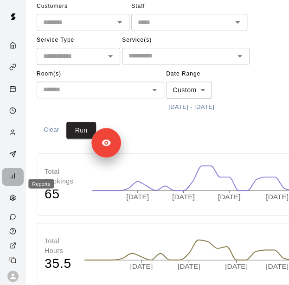
click at [9, 180] on icon "Reports" at bounding box center [12, 176] width 7 height 7
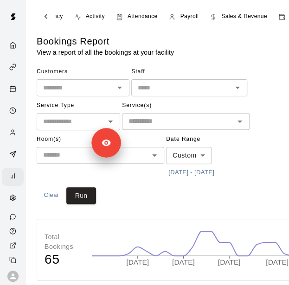
scroll to position [0, 98]
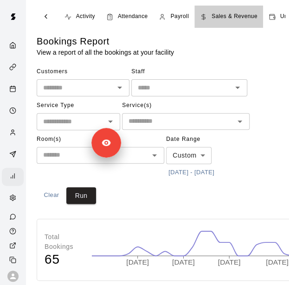
click at [232, 16] on span "Sales & Revenue" at bounding box center [235, 16] width 46 height 9
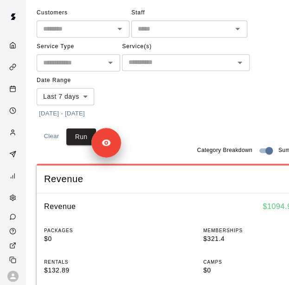
scroll to position [94, 0]
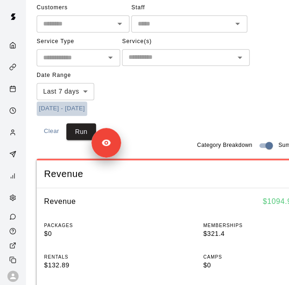
click at [83, 108] on button "[DATE] - [DATE]" at bounding box center [62, 109] width 51 height 14
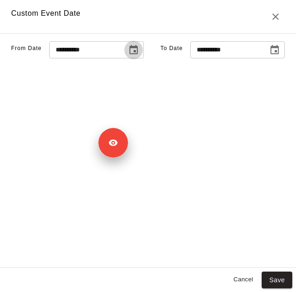
click at [128, 56] on icon "Choose date, selected date is Sep 11, 2025" at bounding box center [133, 50] width 11 height 11
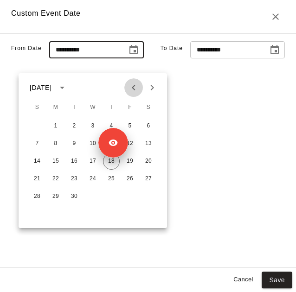
click at [133, 91] on icon "Previous month" at bounding box center [133, 87] width 11 height 11
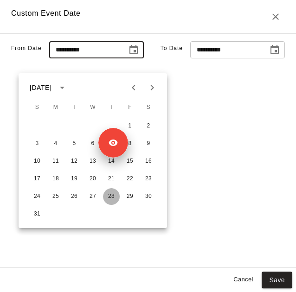
click at [108, 194] on button "28" at bounding box center [111, 196] width 17 height 17
type input "**********"
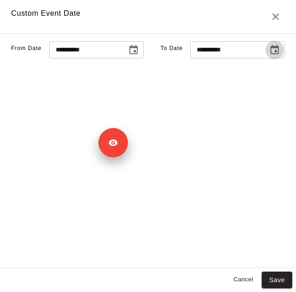
click at [269, 56] on icon "Choose date, selected date is Sep 18, 2025" at bounding box center [274, 50] width 11 height 11
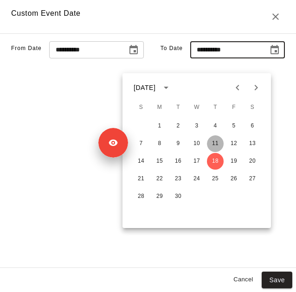
click at [219, 145] on button "11" at bounding box center [215, 144] width 17 height 17
type input "**********"
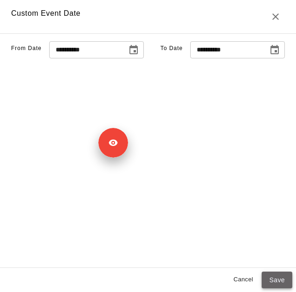
click at [272, 284] on button "Save" at bounding box center [277, 280] width 31 height 17
type input "******"
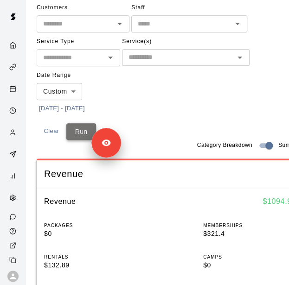
click at [78, 126] on button "Run" at bounding box center [81, 131] width 30 height 17
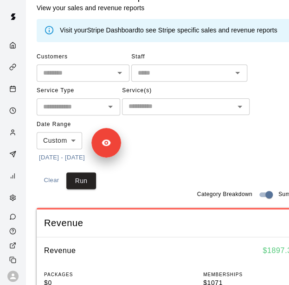
scroll to position [44, 0]
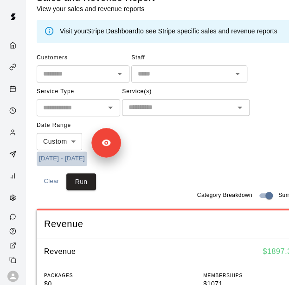
click at [51, 158] on button "[DATE] - [DATE]" at bounding box center [62, 159] width 51 height 14
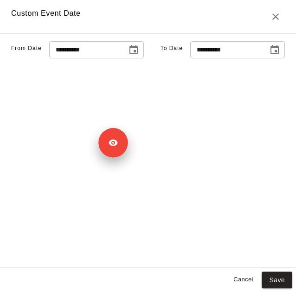
click at [269, 56] on icon "Choose date, selected date is Sep 11, 2025" at bounding box center [274, 50] width 11 height 11
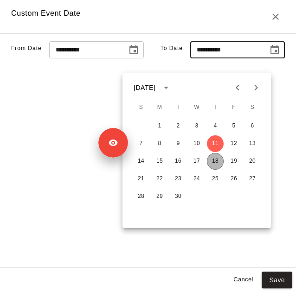
click at [217, 162] on button "18" at bounding box center [215, 161] width 17 height 17
type input "**********"
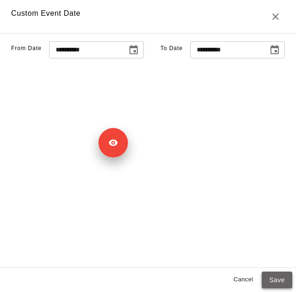
click at [275, 274] on button "Save" at bounding box center [277, 280] width 31 height 17
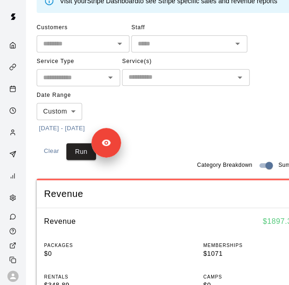
scroll to position [74, 0]
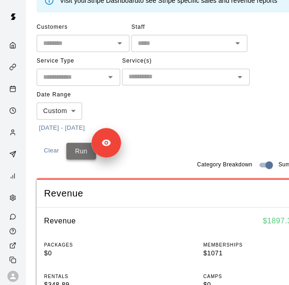
click at [78, 154] on button "Run" at bounding box center [81, 151] width 30 height 17
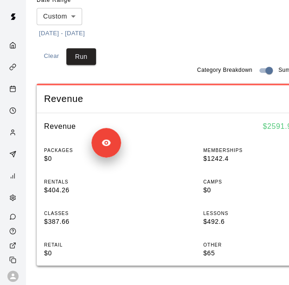
scroll to position [169, 32]
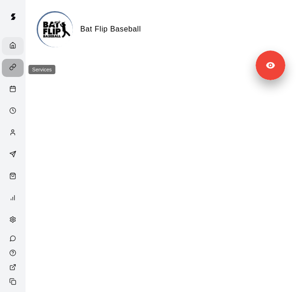
click at [10, 69] on icon "Services" at bounding box center [11, 68] width 3 height 4
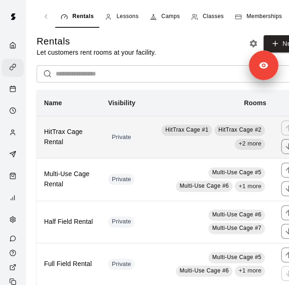
scroll to position [16, 0]
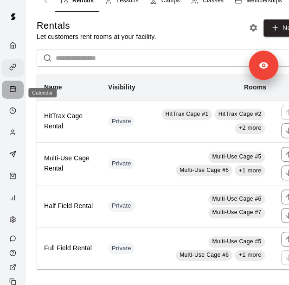
click at [13, 92] on div "Calendar" at bounding box center [15, 89] width 12 height 9
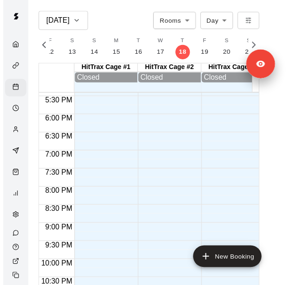
scroll to position [647, 0]
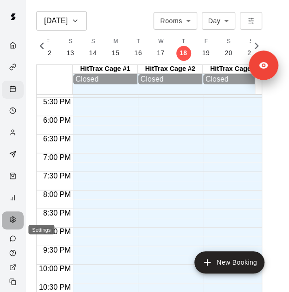
click at [10, 223] on icon "Settings" at bounding box center [12, 220] width 5 height 6
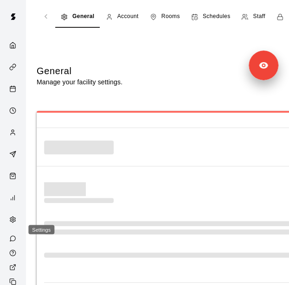
select select "**"
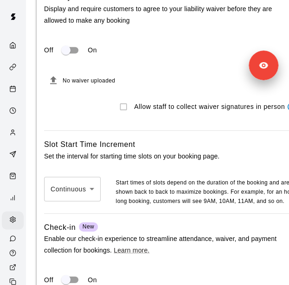
scroll to position [1187, 0]
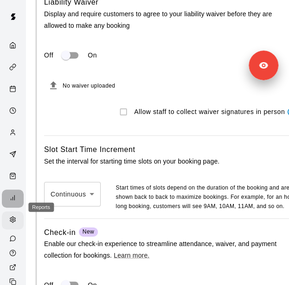
click at [10, 208] on div "Reports" at bounding box center [13, 199] width 22 height 18
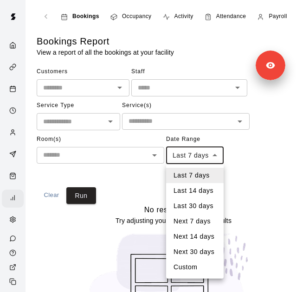
click at [200, 154] on body "Bookings Occupancy Activity Attendance Payroll Sales & Revenue Unpaid Registrat…" at bounding box center [148, 180] width 296 height 360
click at [196, 209] on li "Last 30 days" at bounding box center [195, 206] width 58 height 15
type input "*****"
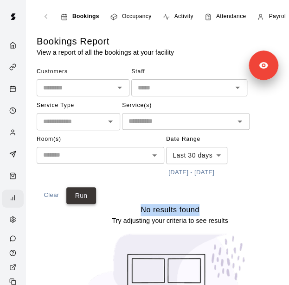
drag, startPoint x: 75, startPoint y: 207, endPoint x: 85, endPoint y: 192, distance: 18.3
click at [85, 192] on div "Bookings Report View a report of all the bookings at your facility Customers ​ …" at bounding box center [170, 195] width 267 height 321
click at [85, 192] on button "Run" at bounding box center [81, 196] width 30 height 17
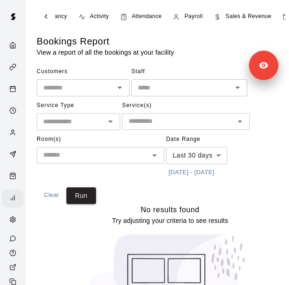
scroll to position [0, 85]
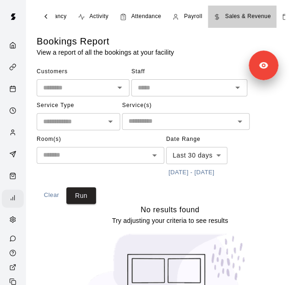
click at [242, 13] on span "Sales & Revenue" at bounding box center [248, 16] width 46 height 9
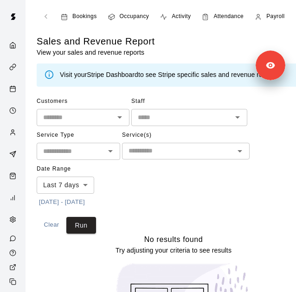
click at [78, 182] on body "Bookings Occupancy Activity Attendance Payroll Sales & Revenue Unpaid Registrat…" at bounding box center [148, 194] width 296 height 389
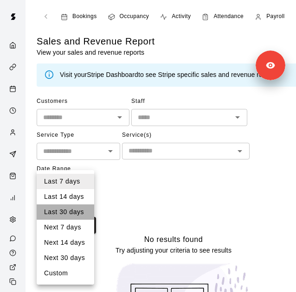
click at [81, 212] on li "Last 30 days" at bounding box center [66, 212] width 58 height 15
type input "*****"
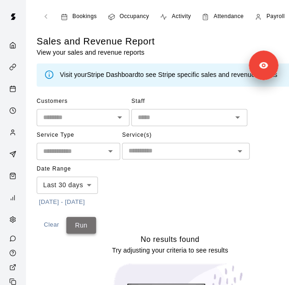
click at [81, 226] on button "Run" at bounding box center [81, 225] width 30 height 17
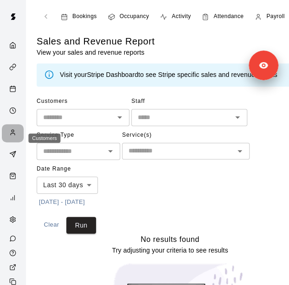
click at [9, 136] on icon "Customers" at bounding box center [12, 132] width 7 height 7
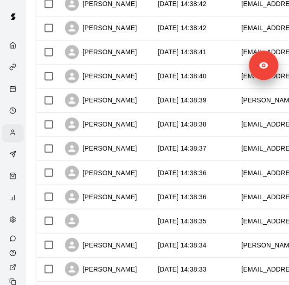
scroll to position [524, 0]
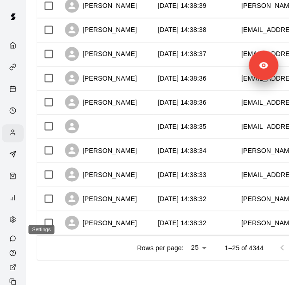
click at [8, 230] on div "Settings" at bounding box center [13, 221] width 22 height 18
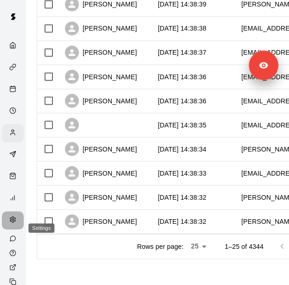
select select "**"
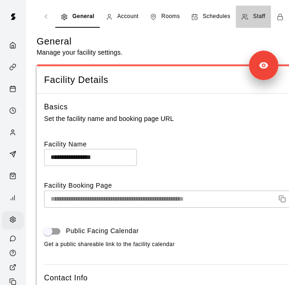
click at [257, 14] on span "Staff" at bounding box center [259, 16] width 12 height 9
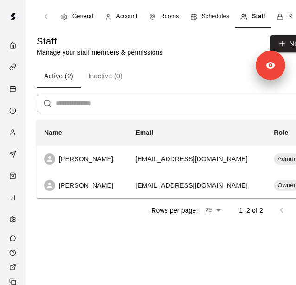
click at [183, 65] on div "Staff Manage your staff members & permissions New Active (2) Inactive (0) ​ Nam…" at bounding box center [174, 129] width 274 height 188
